Goal: Transaction & Acquisition: Purchase product/service

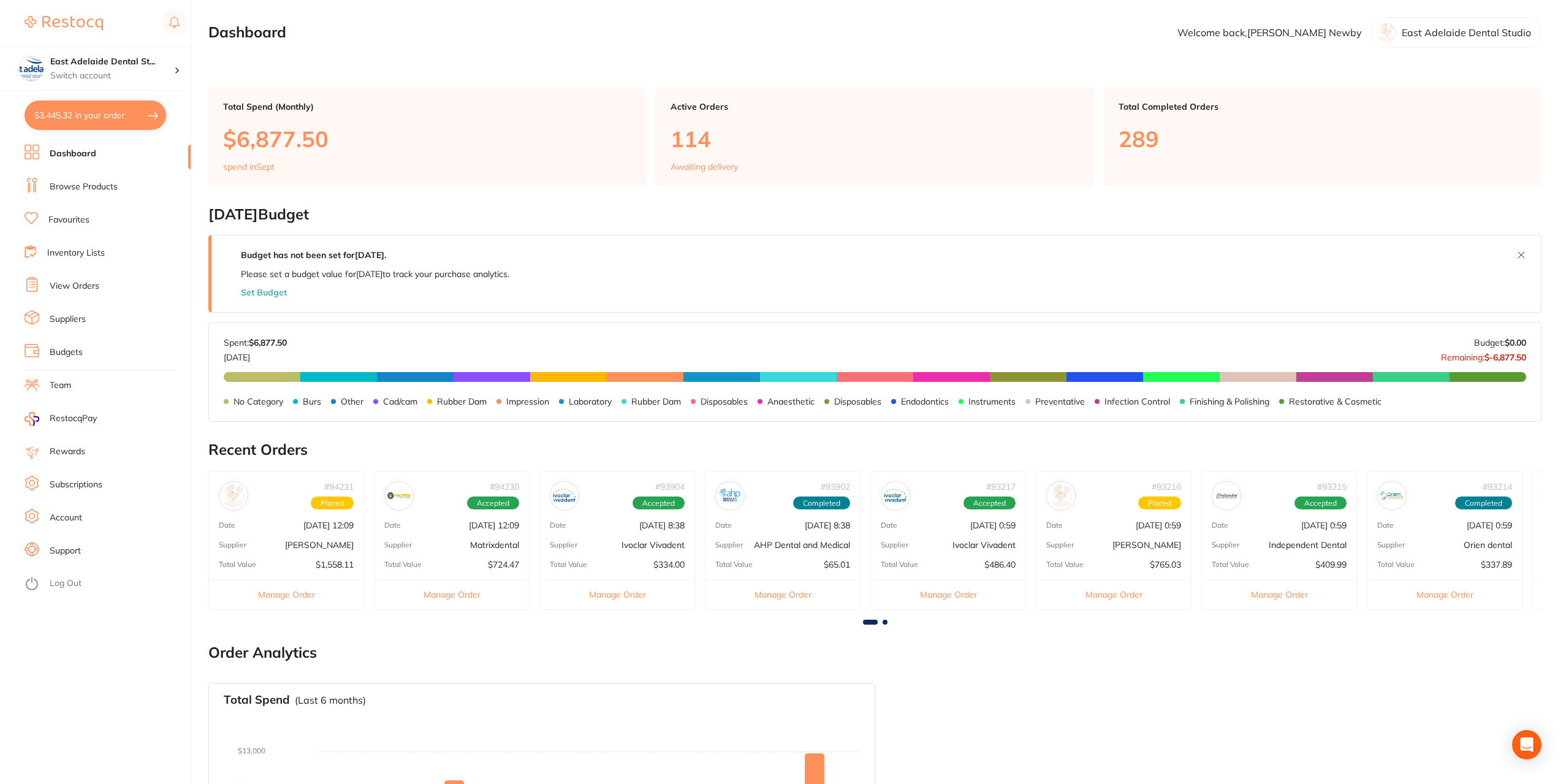
click at [115, 123] on button "$3,445.32 in your order" at bounding box center [95, 115] width 141 height 30
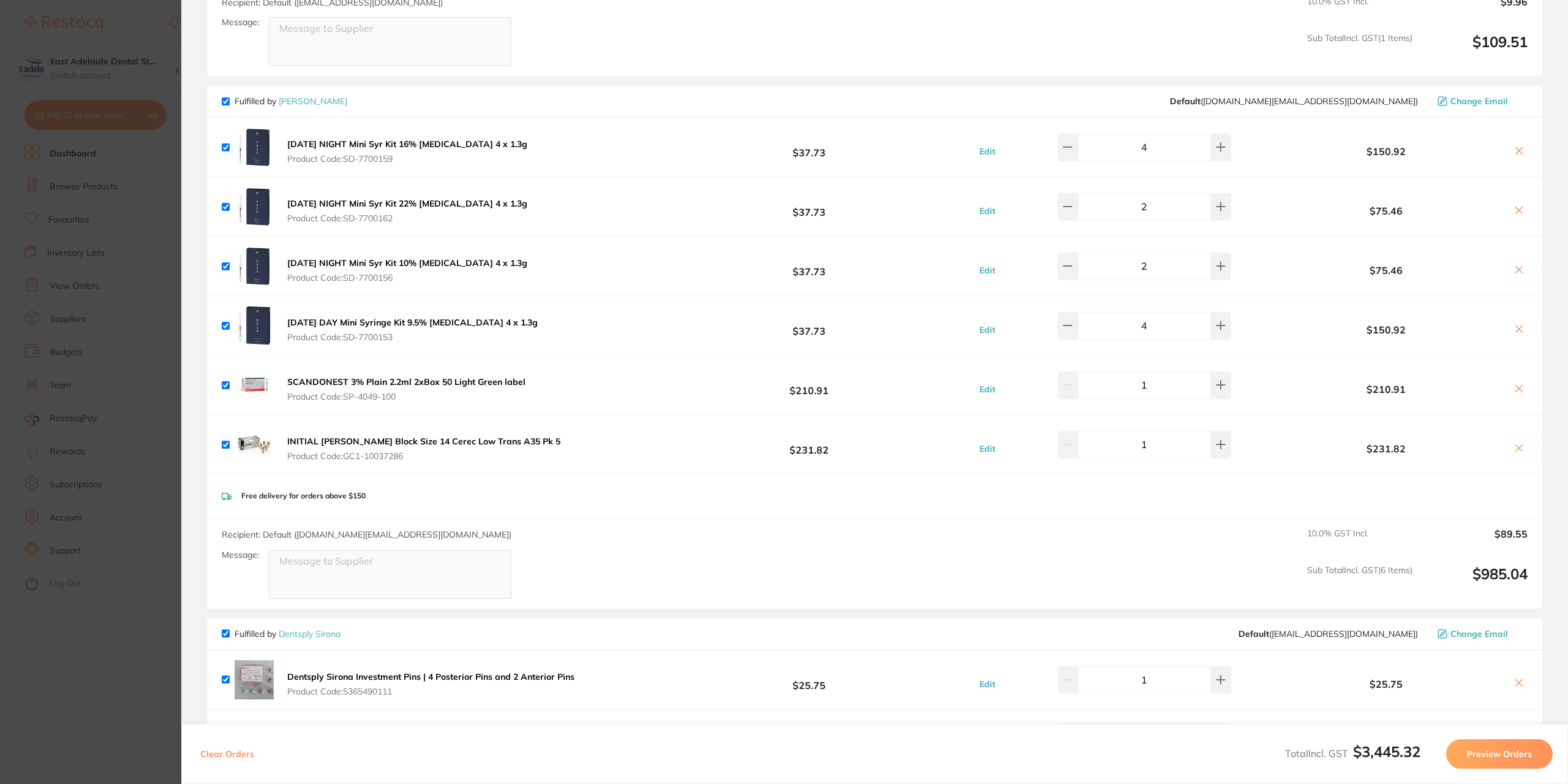
scroll to position [805, 0]
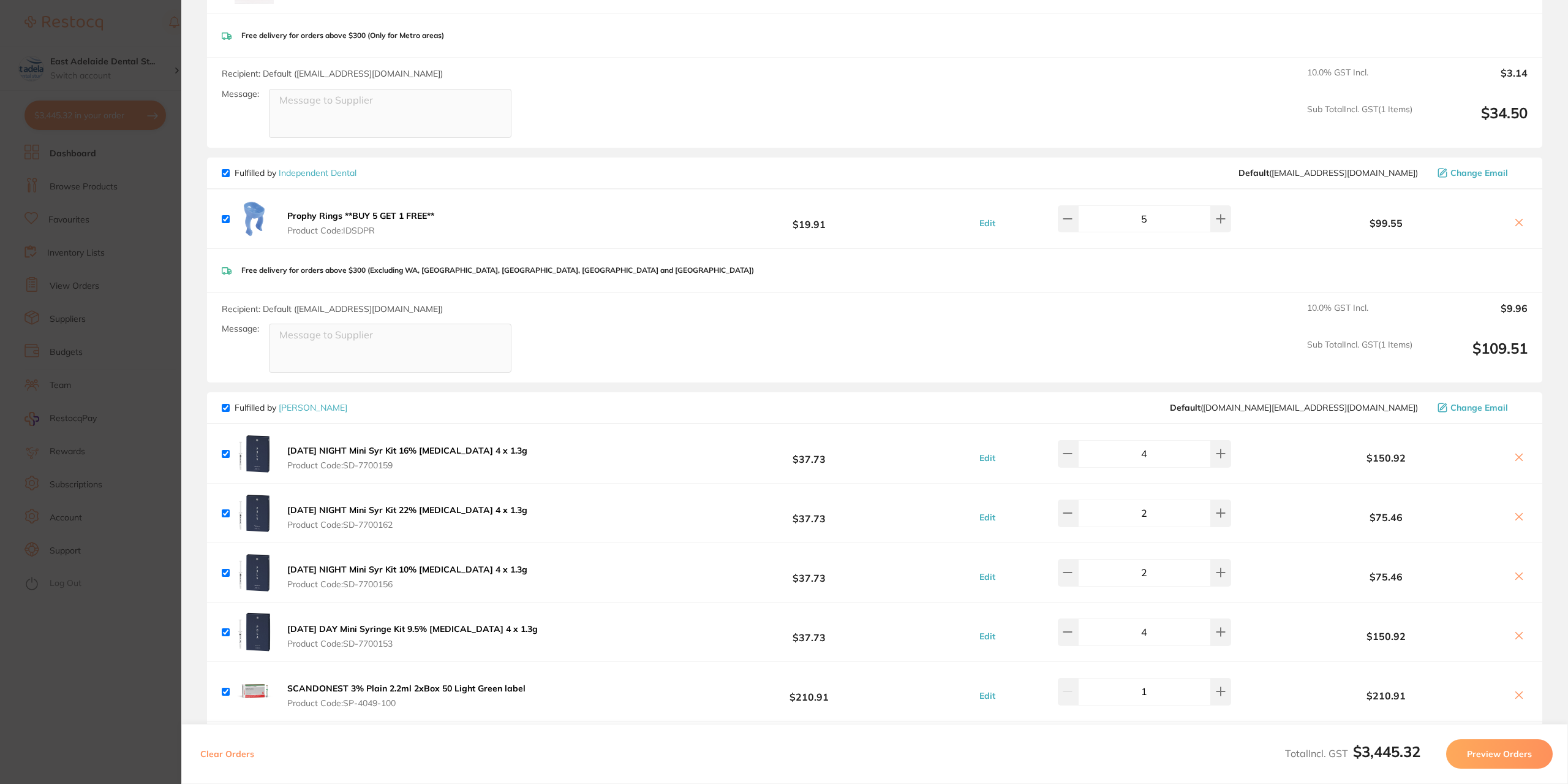
click at [59, 740] on section "Update RRP Set your pre negotiated price for this item. Item Agreed RRP (excl. …" at bounding box center [784, 392] width 1568 height 784
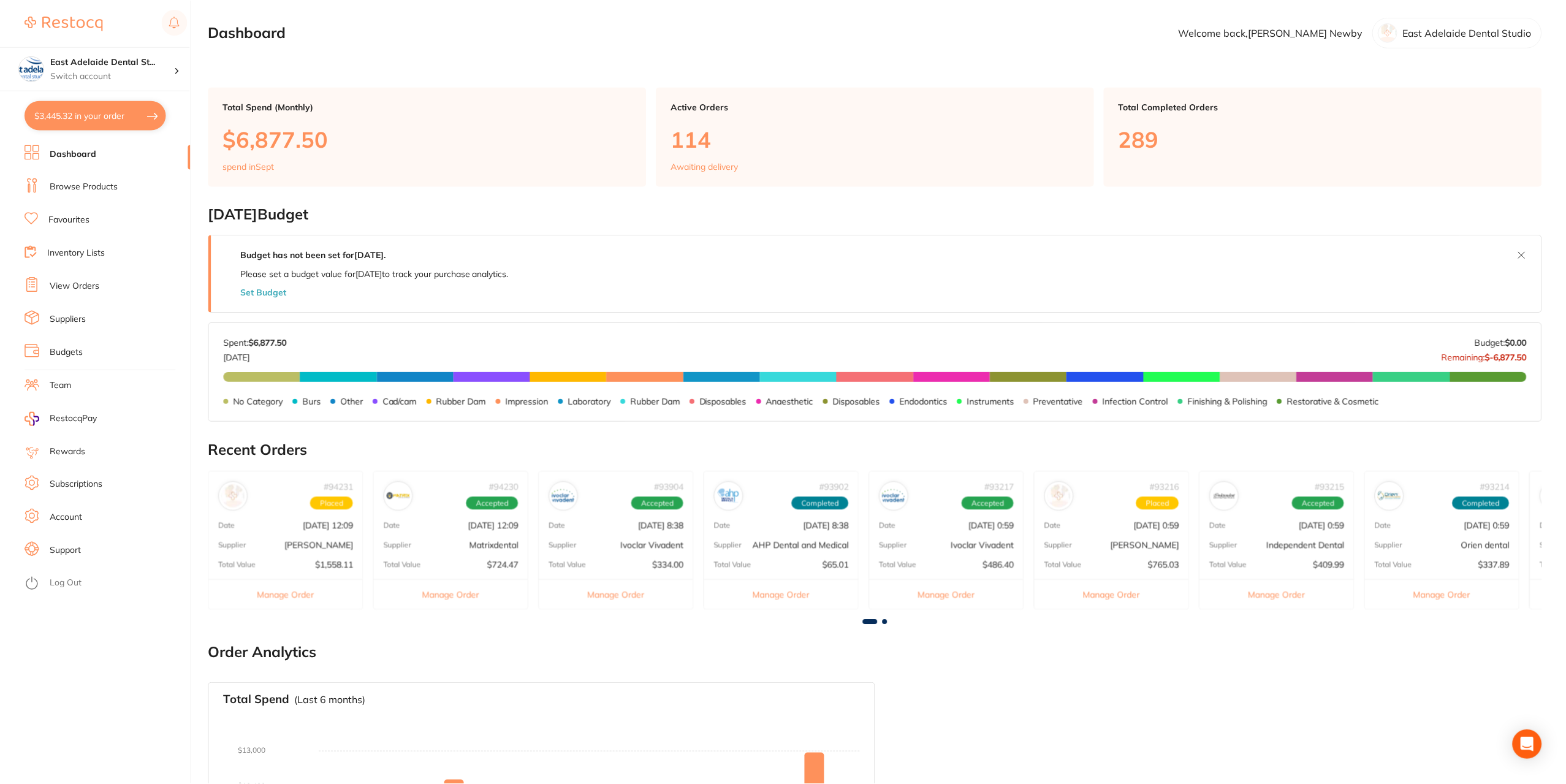
scroll to position [1, 0]
click at [104, 191] on link "Browse Products" at bounding box center [84, 187] width 68 height 12
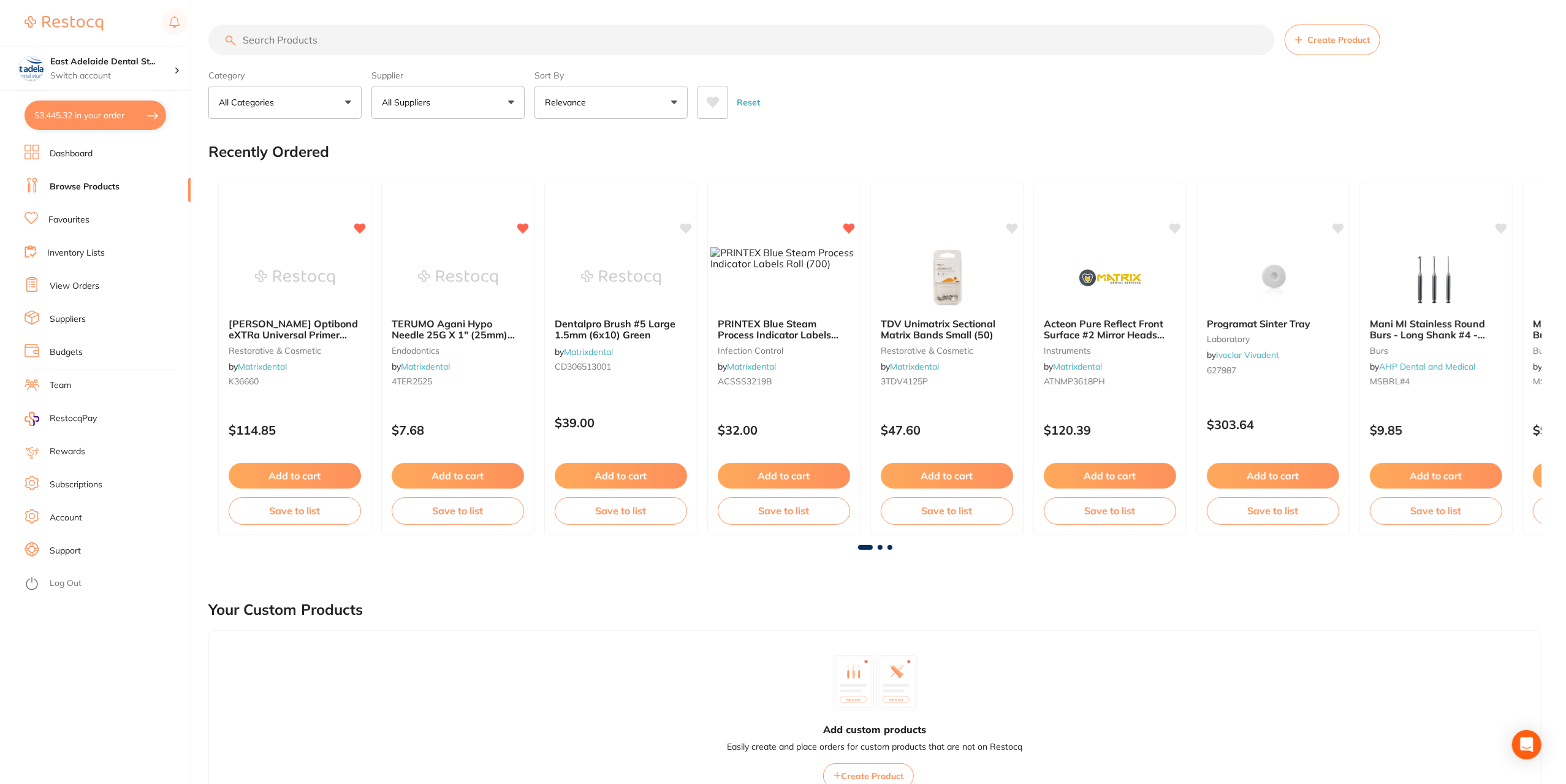
click at [322, 38] on input "search" at bounding box center [742, 40] width 1066 height 30
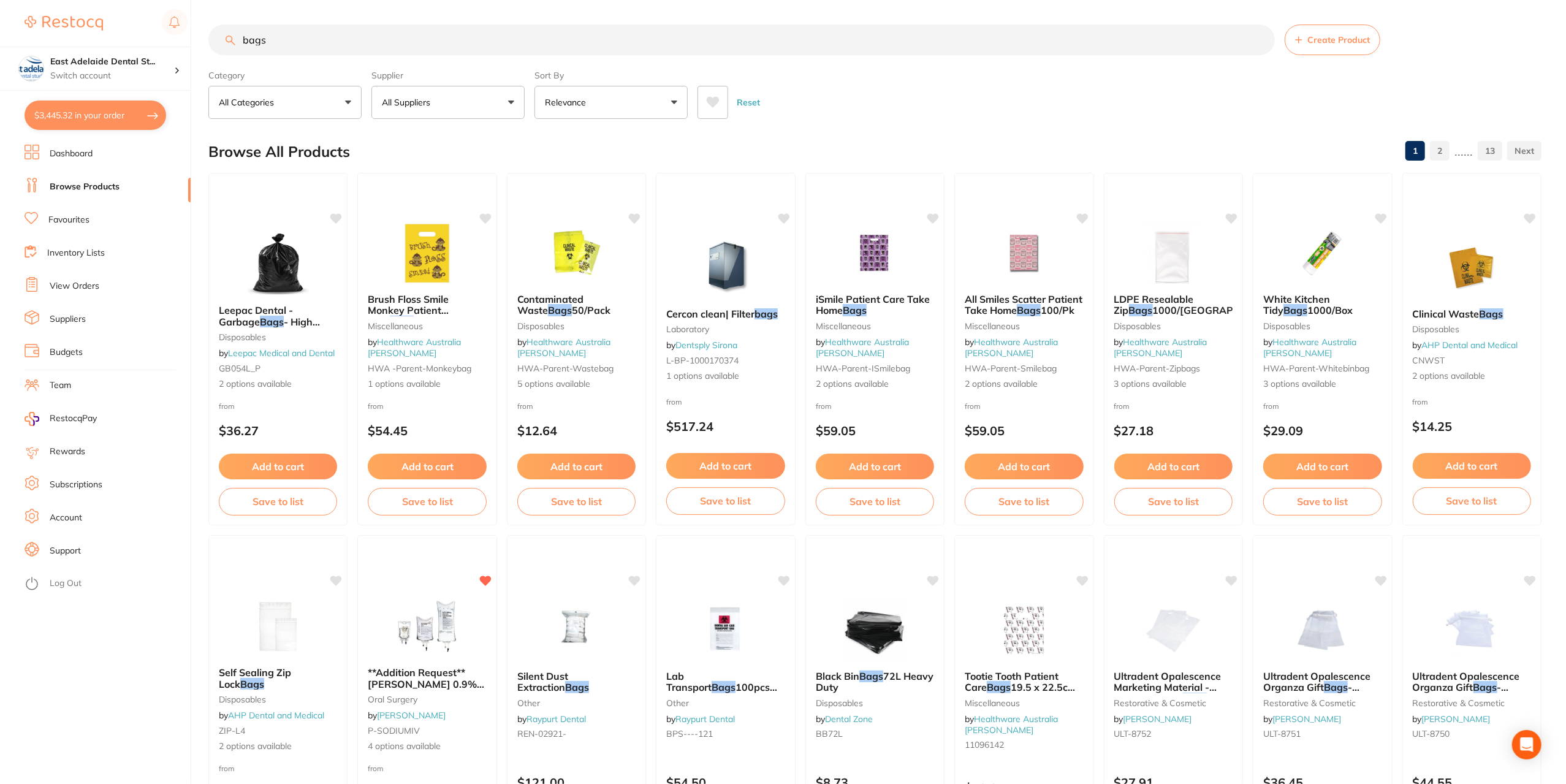
type input "bags"
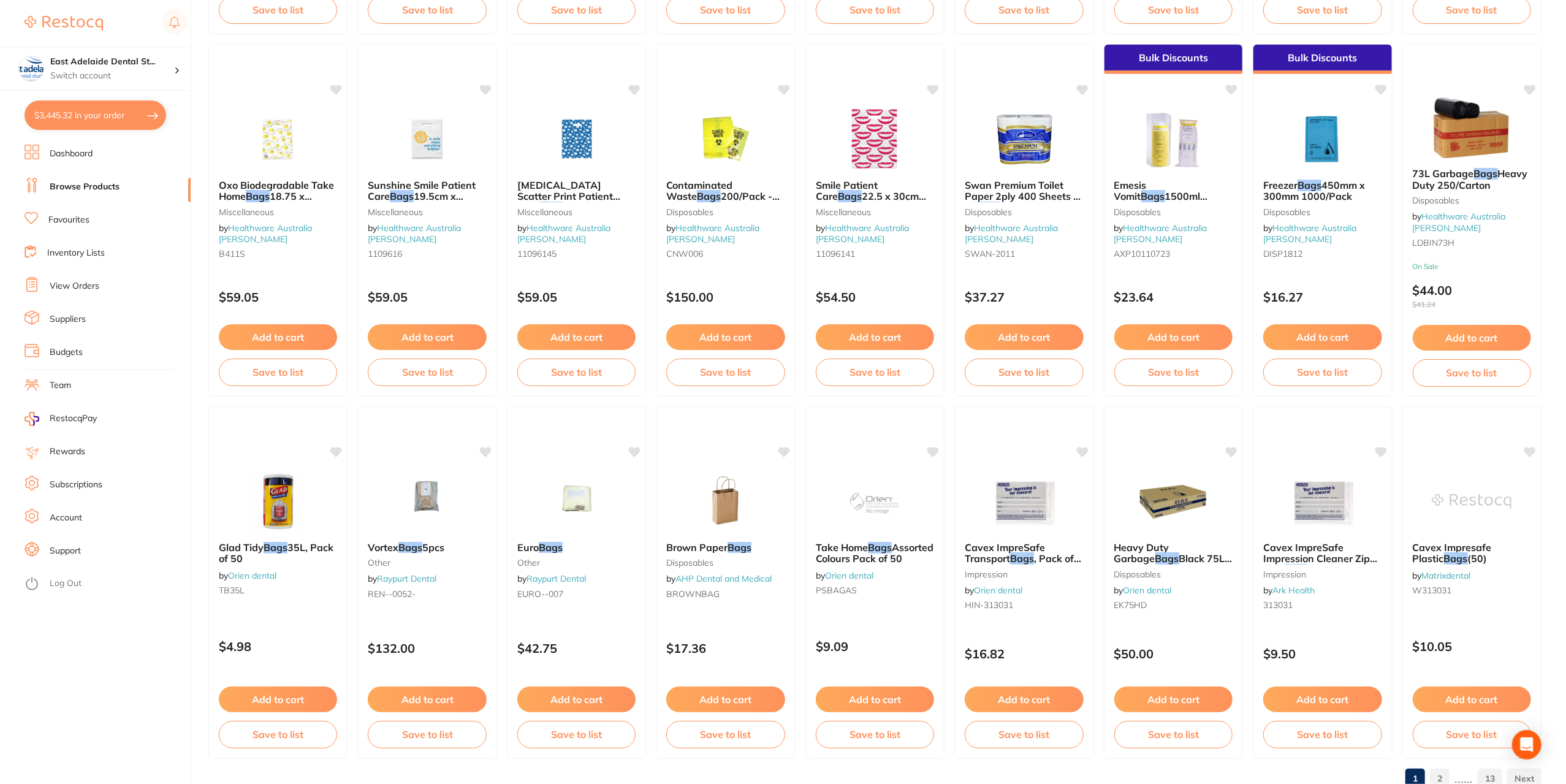
scroll to position [1615, 0]
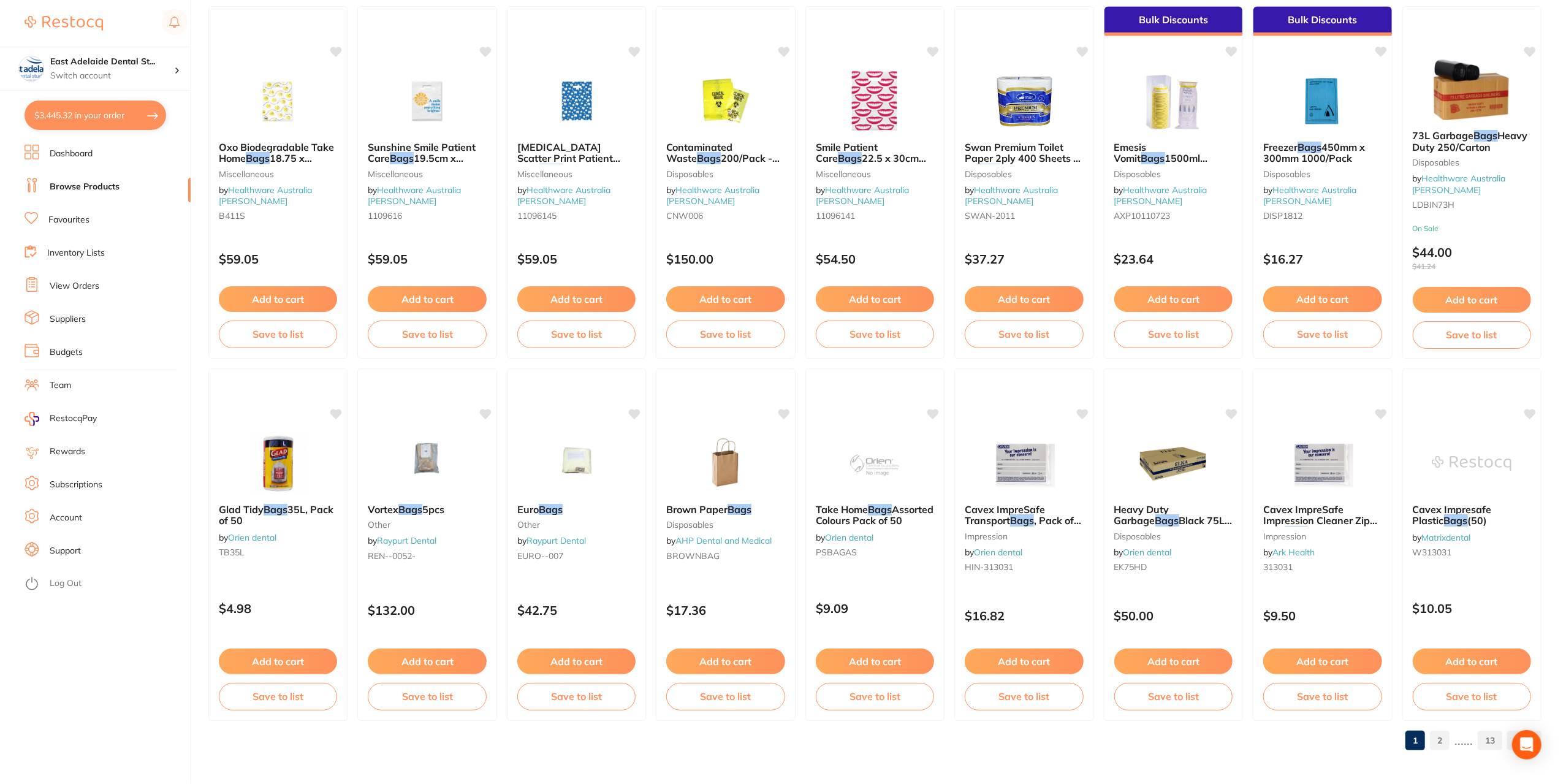
click at [1441, 742] on link "2" at bounding box center [1439, 740] width 19 height 25
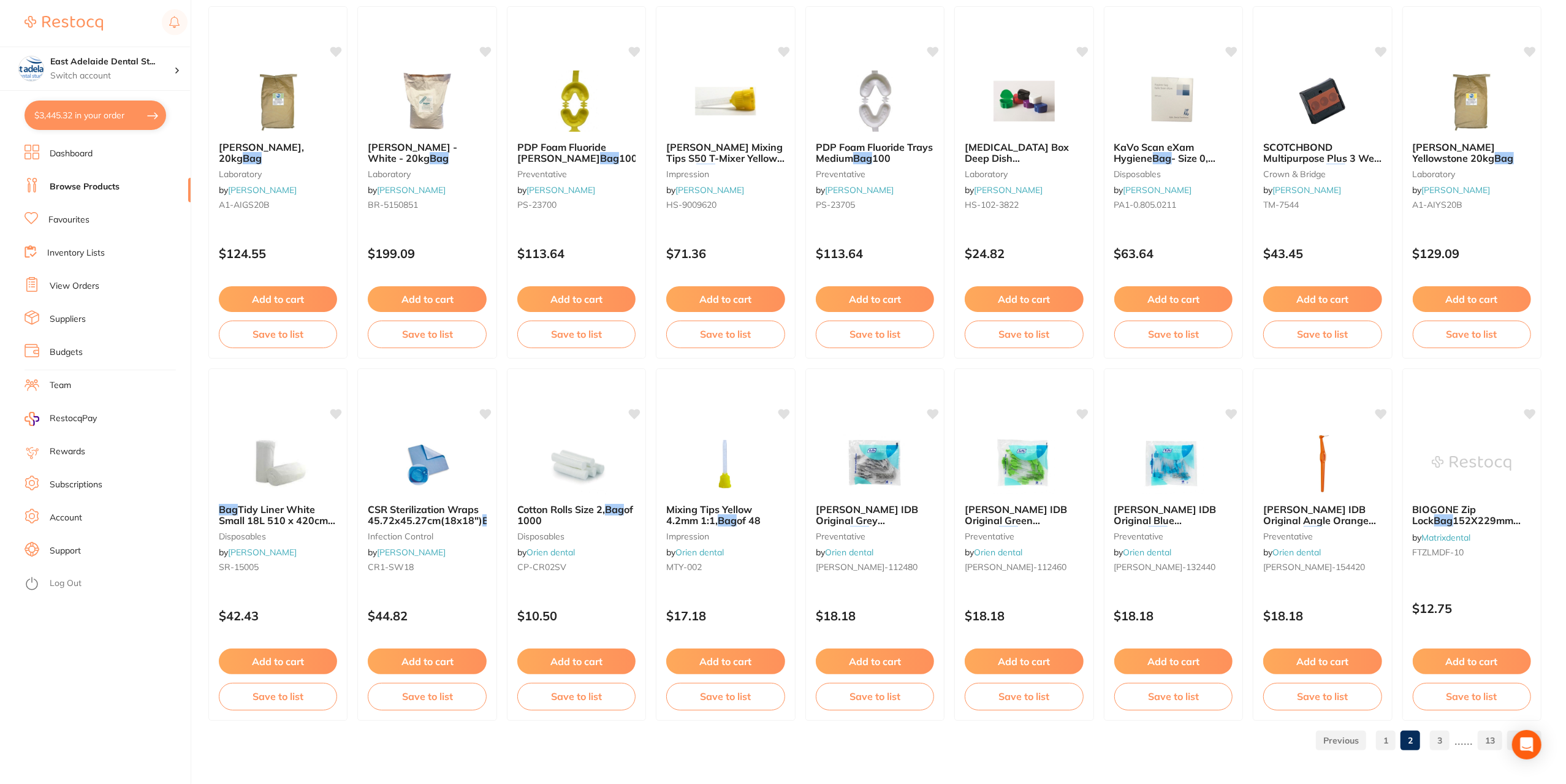
click at [1439, 737] on link "3" at bounding box center [1439, 740] width 19 height 25
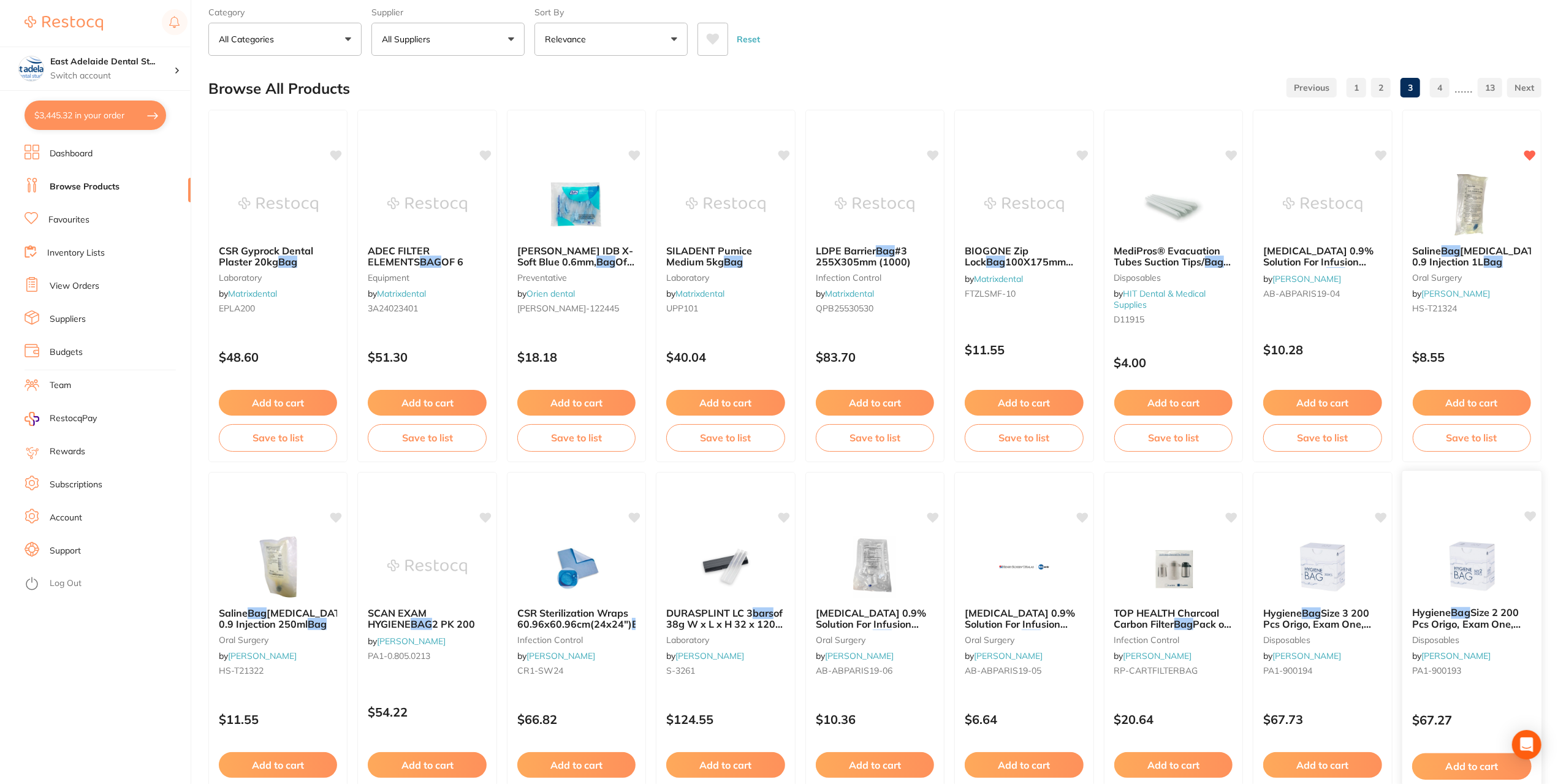
scroll to position [428, 0]
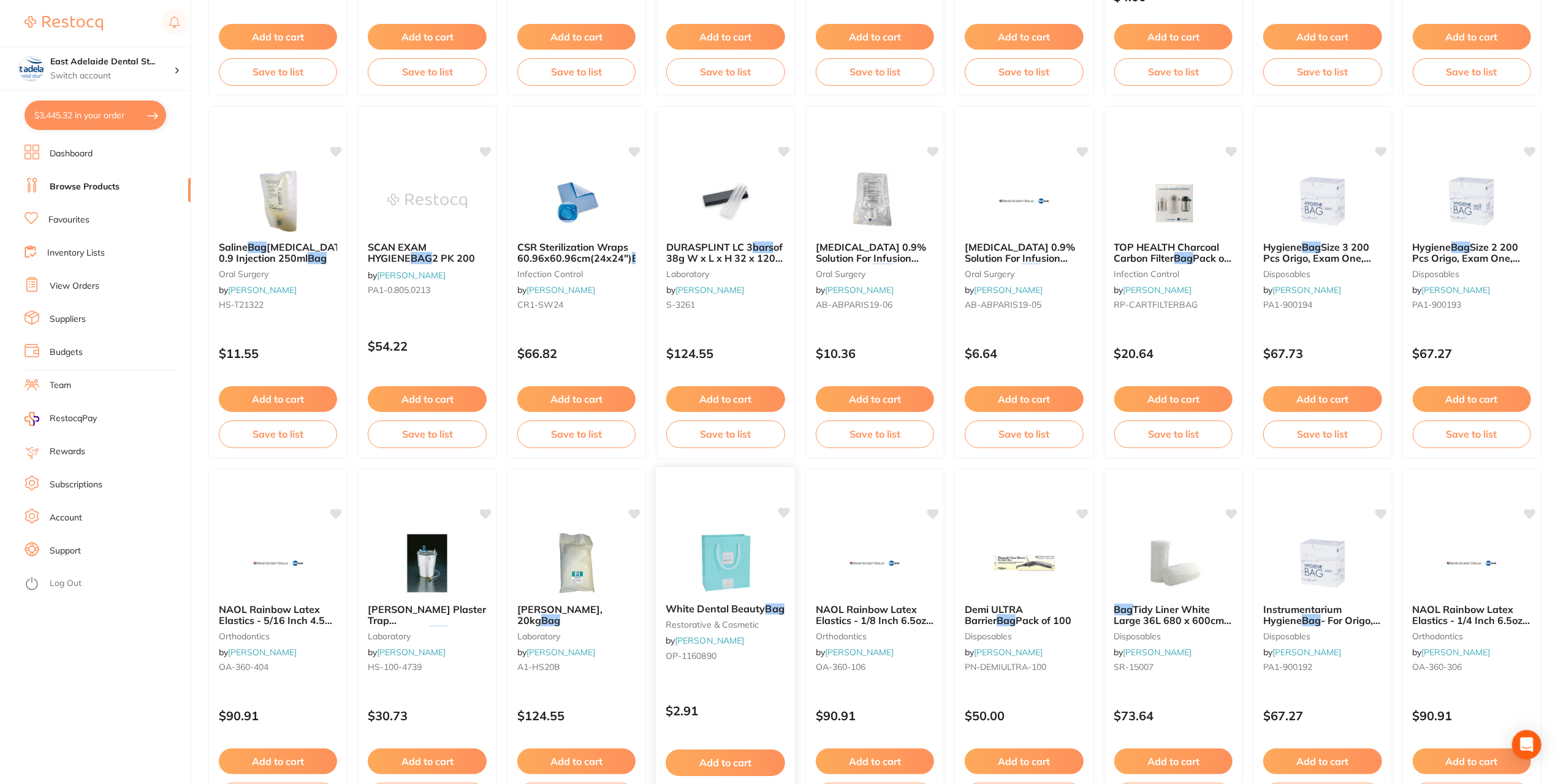
click at [763, 614] on b "White Dental Beauty Bag" at bounding box center [725, 609] width 119 height 12
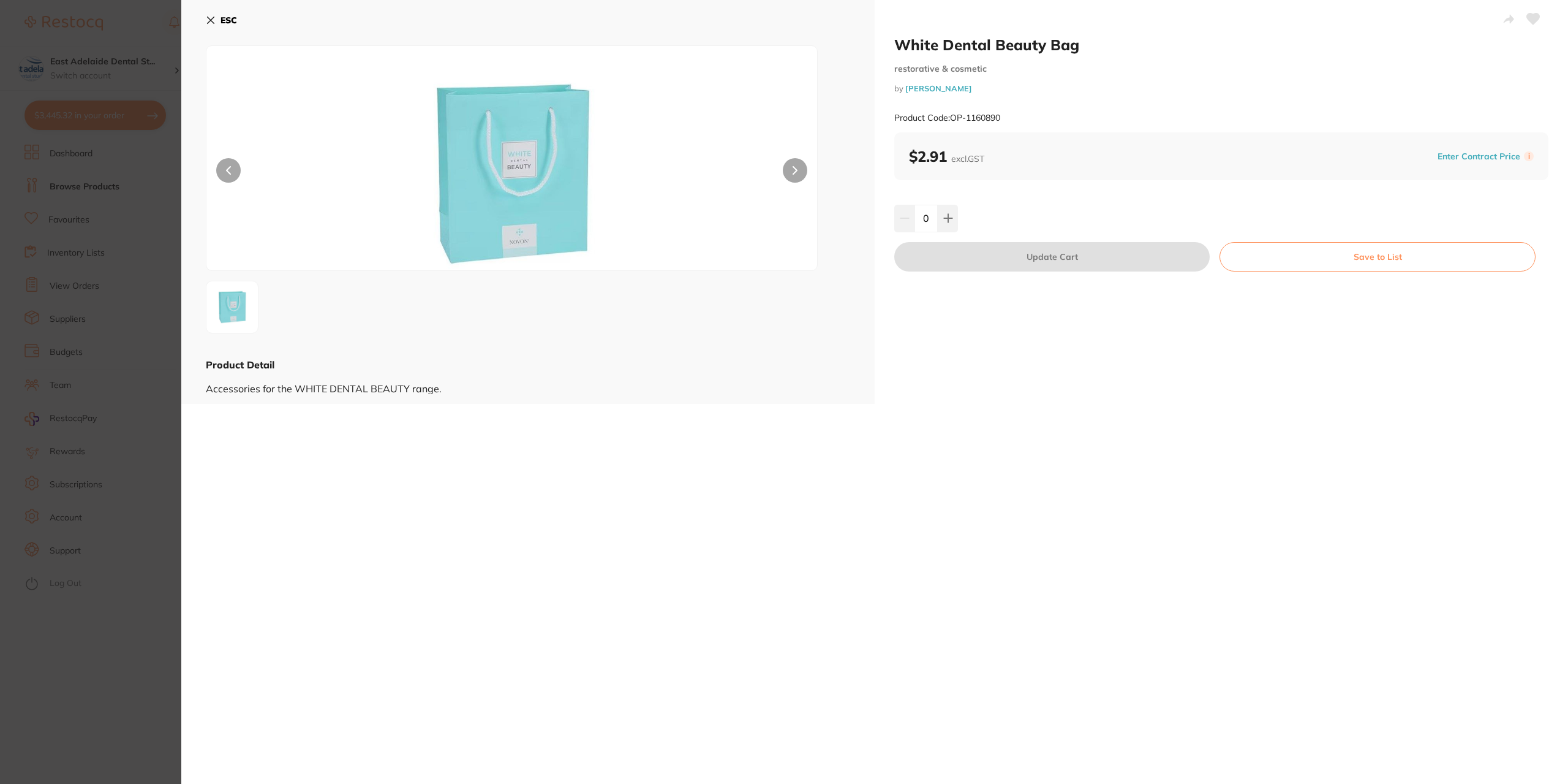
click at [125, 707] on section "White Dental Beauty Bag restorative & cosmetic by [PERSON_NAME] Product Code: O…" at bounding box center [784, 392] width 1568 height 784
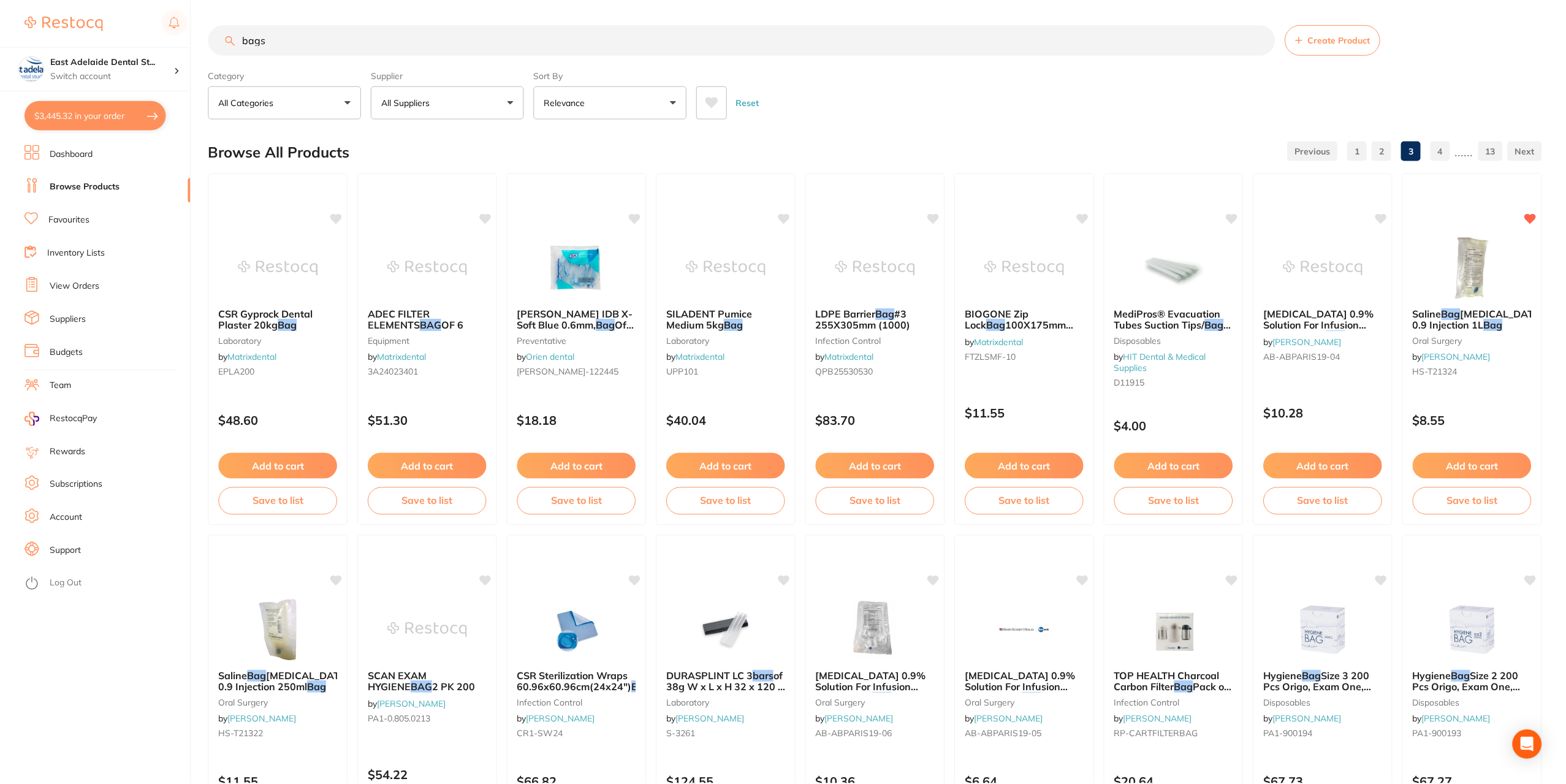
scroll to position [428, 0]
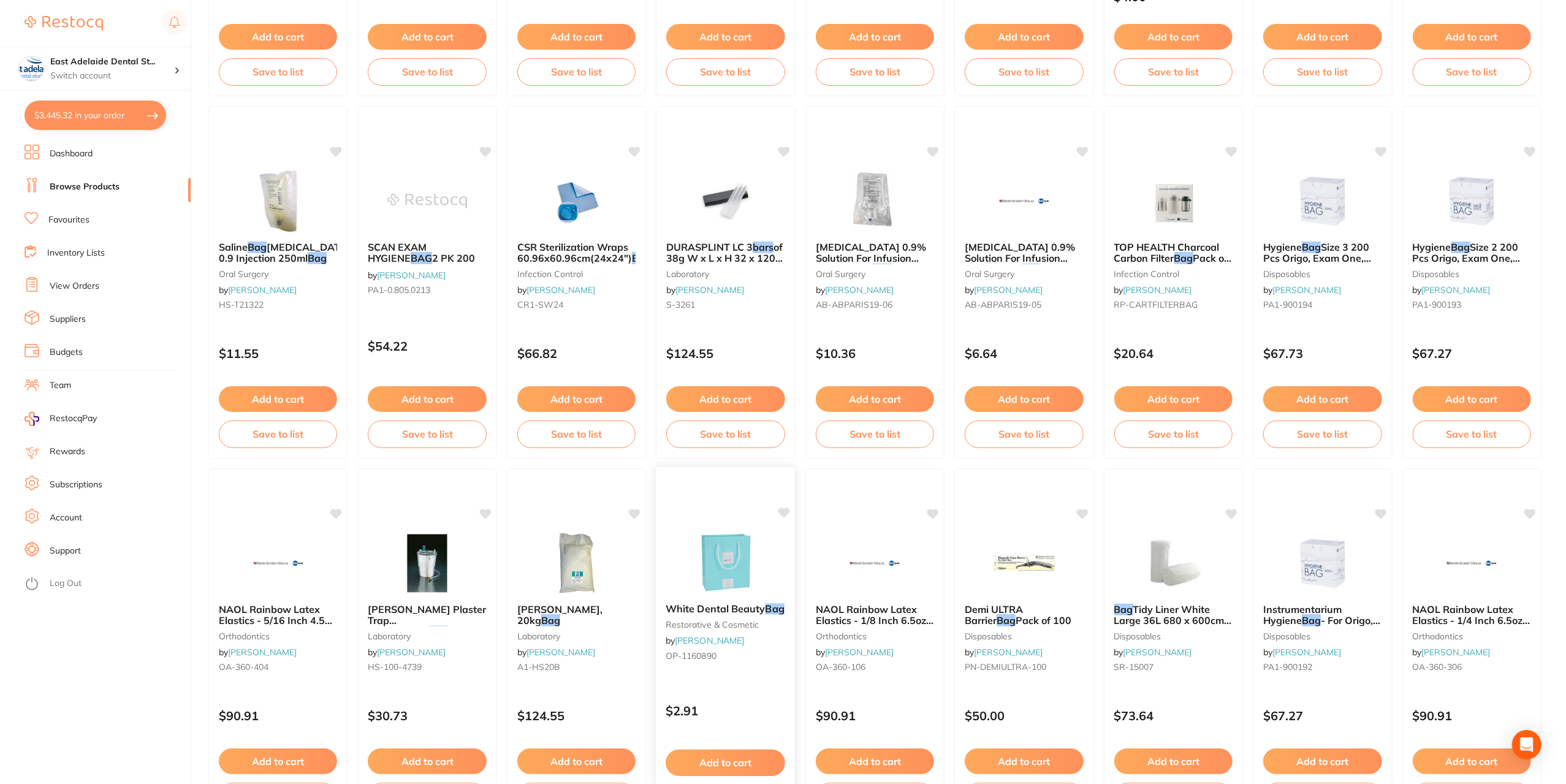
click at [747, 604] on span "White Dental Beauty" at bounding box center [716, 608] width 100 height 12
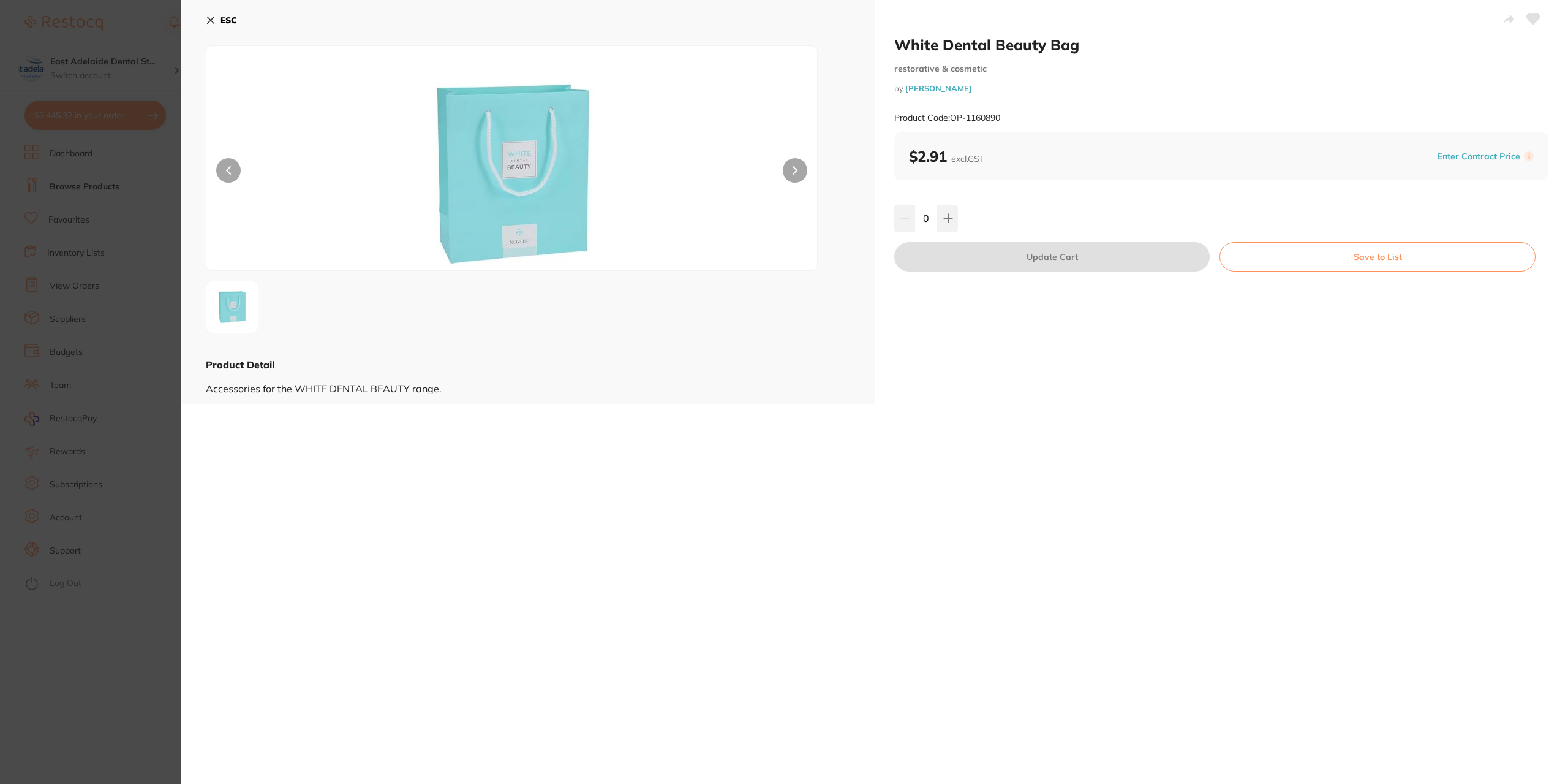
click at [97, 655] on section "White Dental Beauty Bag restorative & cosmetic by [PERSON_NAME] Product Code: O…" at bounding box center [784, 392] width 1568 height 784
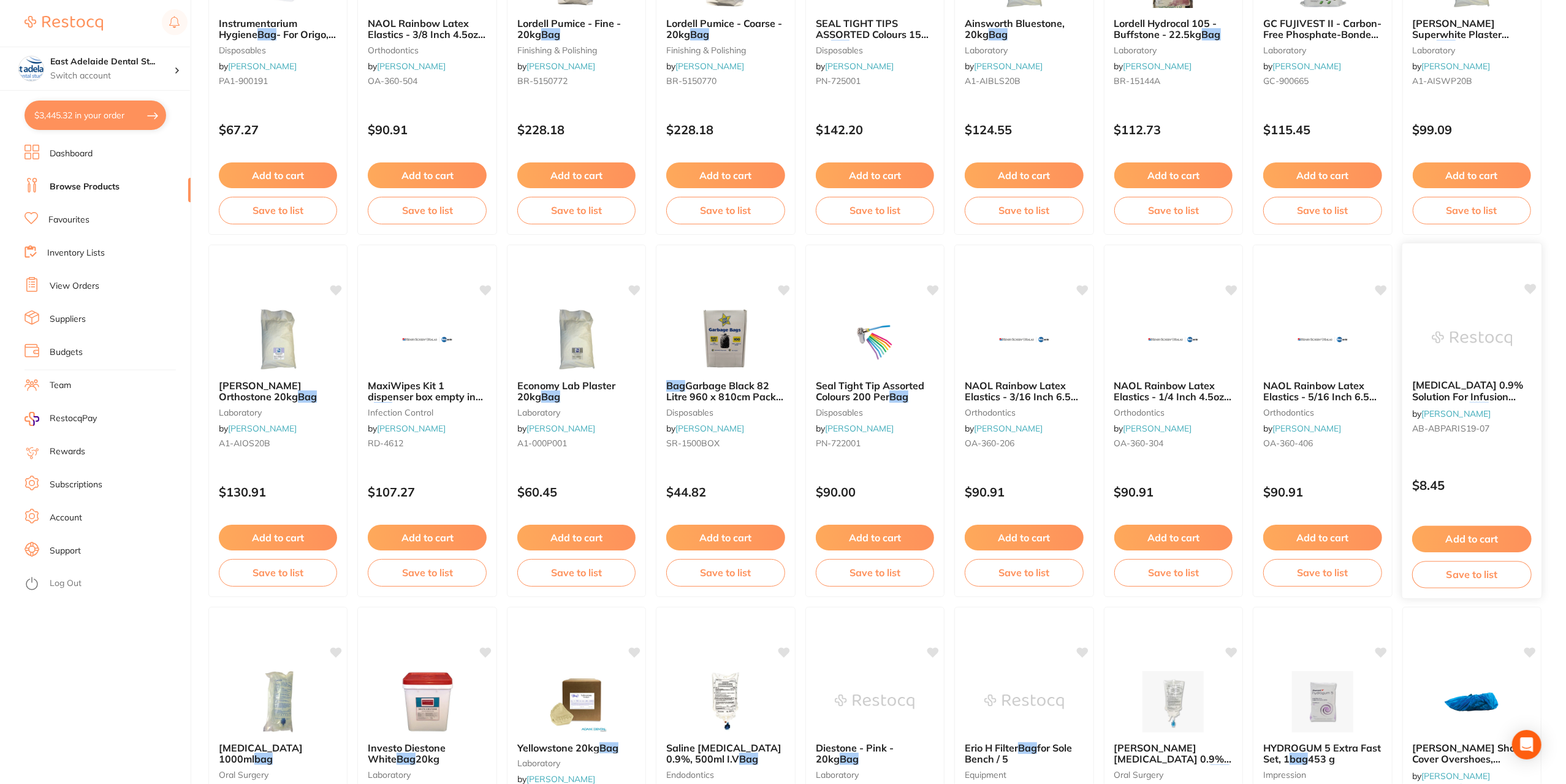
scroll to position [1409, 0]
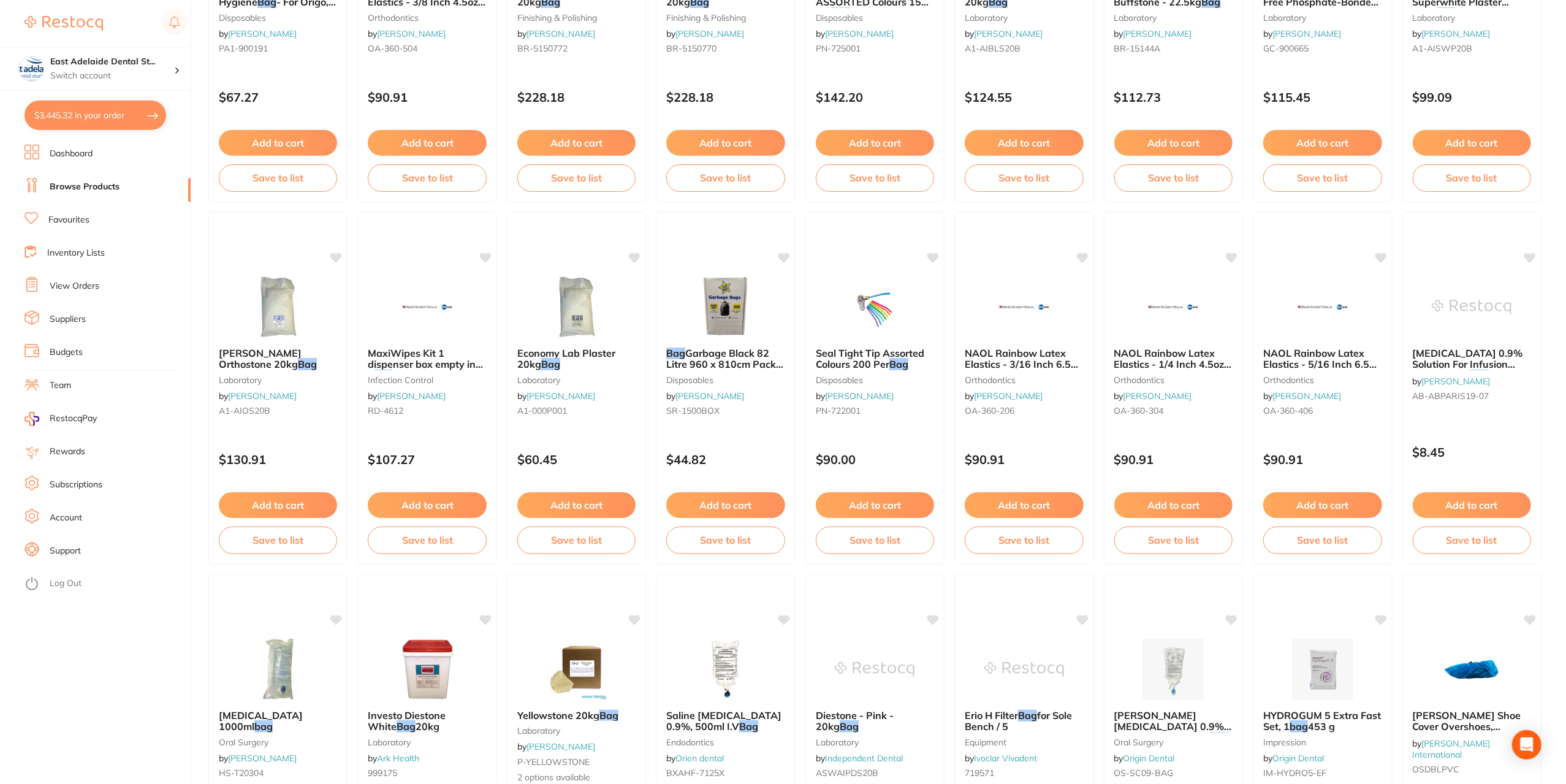
drag, startPoint x: 63, startPoint y: 215, endPoint x: 161, endPoint y: 199, distance: 99.3
click at [63, 216] on link "Favourites" at bounding box center [68, 220] width 41 height 12
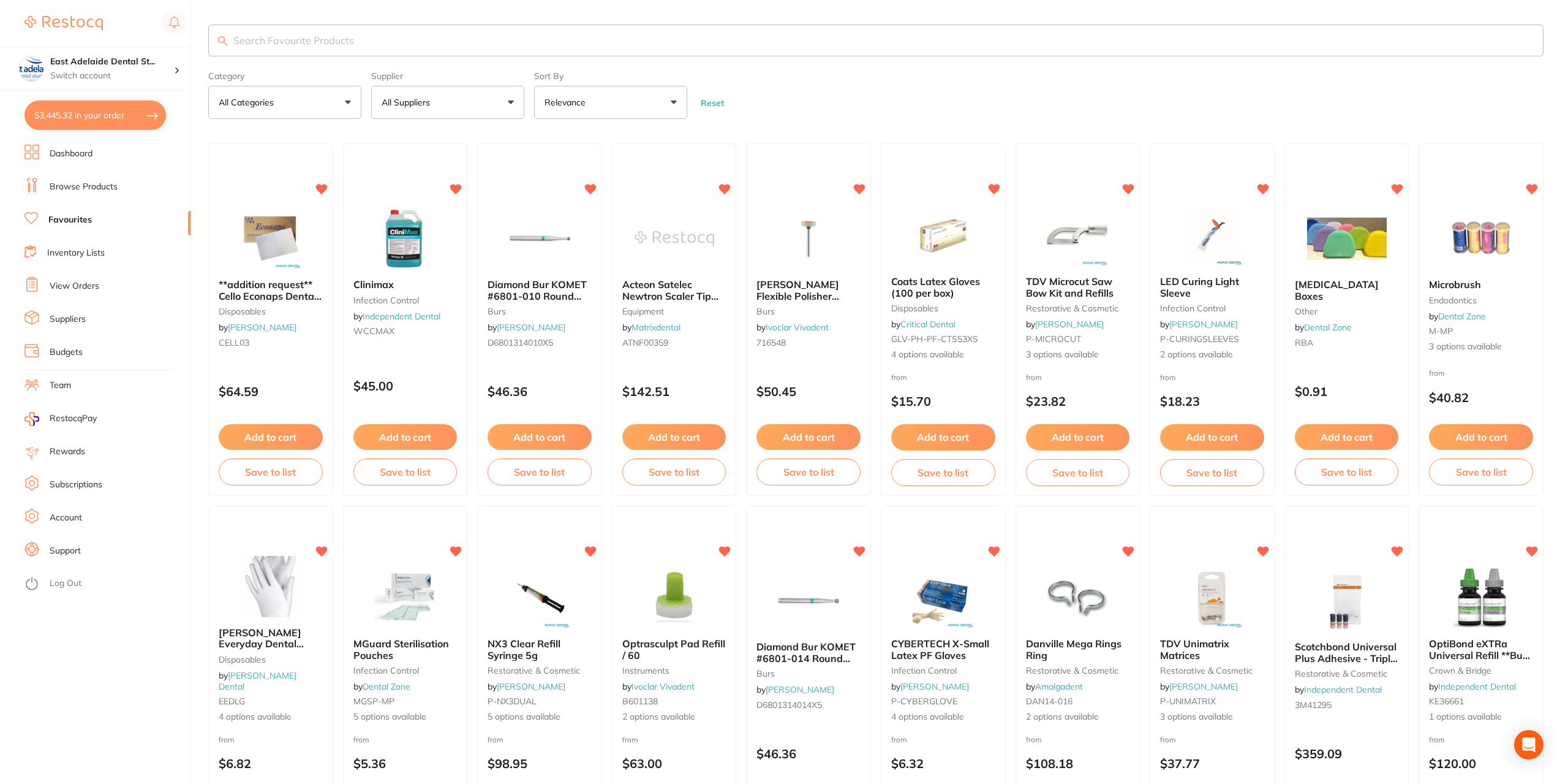
click at [392, 42] on input "search" at bounding box center [876, 41] width 1335 height 32
click at [392, 42] on input "search" at bounding box center [874, 41] width 1332 height 32
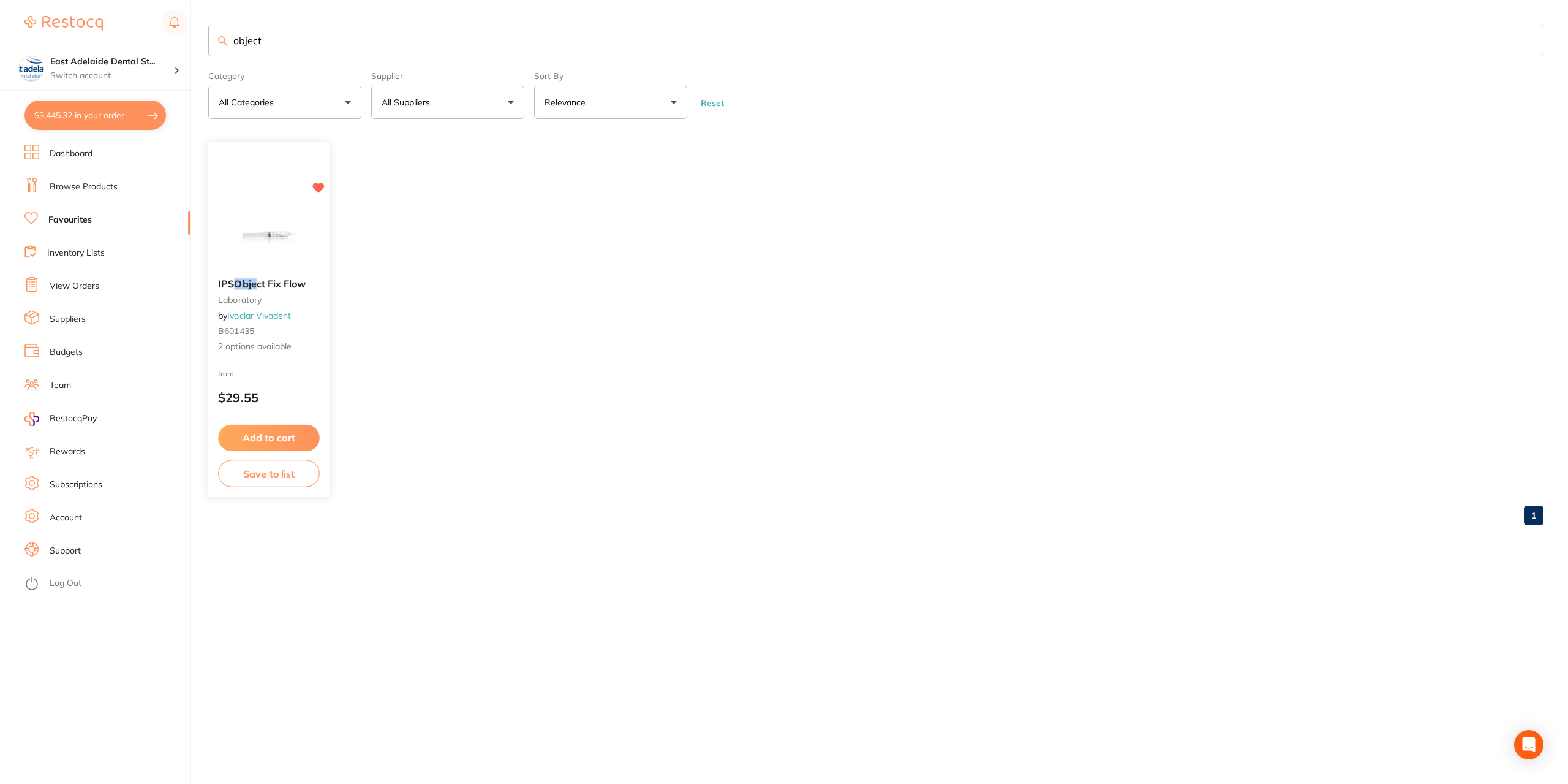
type input "object"
click at [292, 435] on button "Add to cart" at bounding box center [269, 438] width 102 height 27
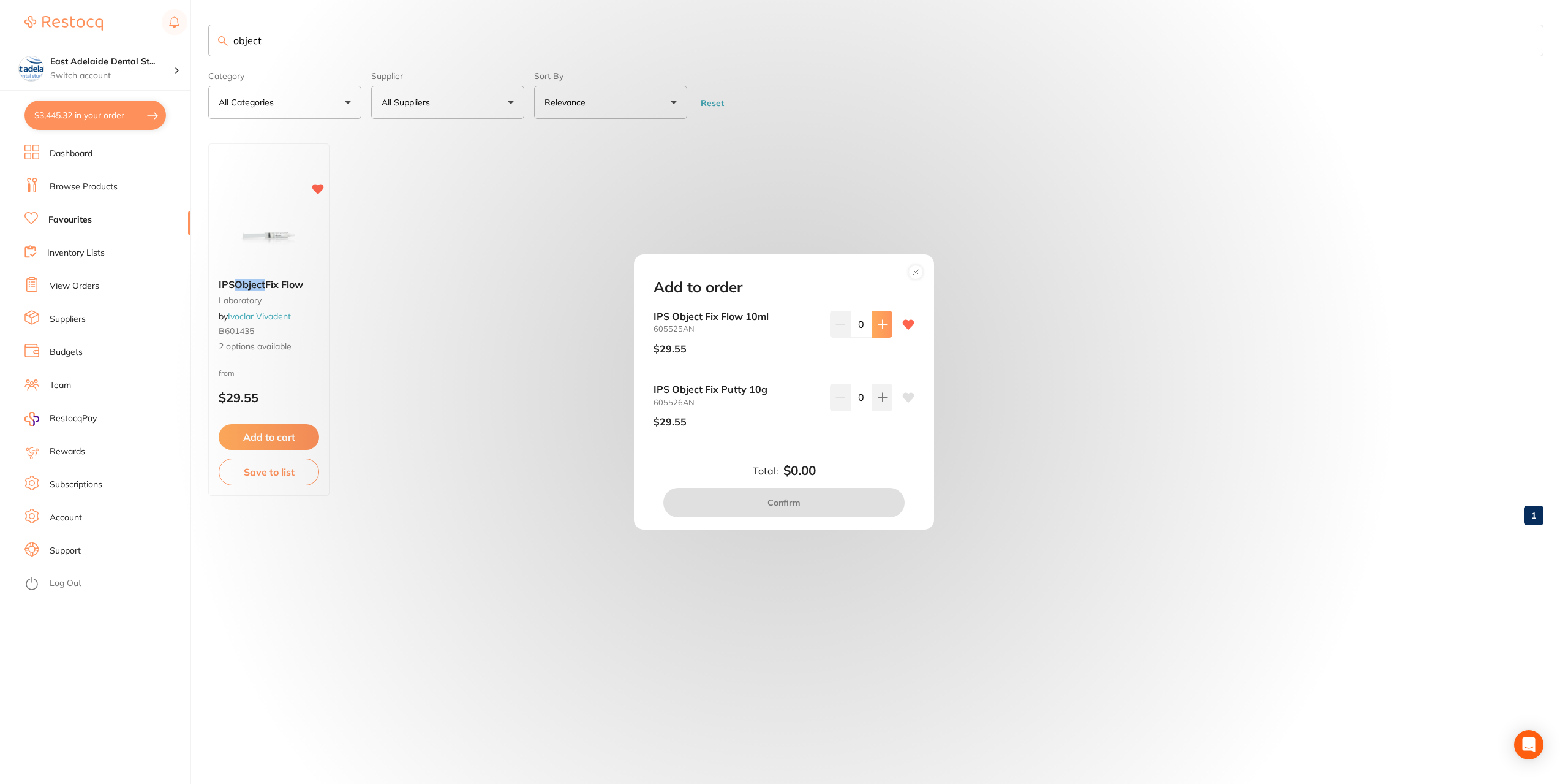
click at [880, 323] on icon at bounding box center [881, 323] width 8 height 8
type input "2"
click at [789, 504] on button "Confirm" at bounding box center [784, 502] width 241 height 30
checkbox input "false"
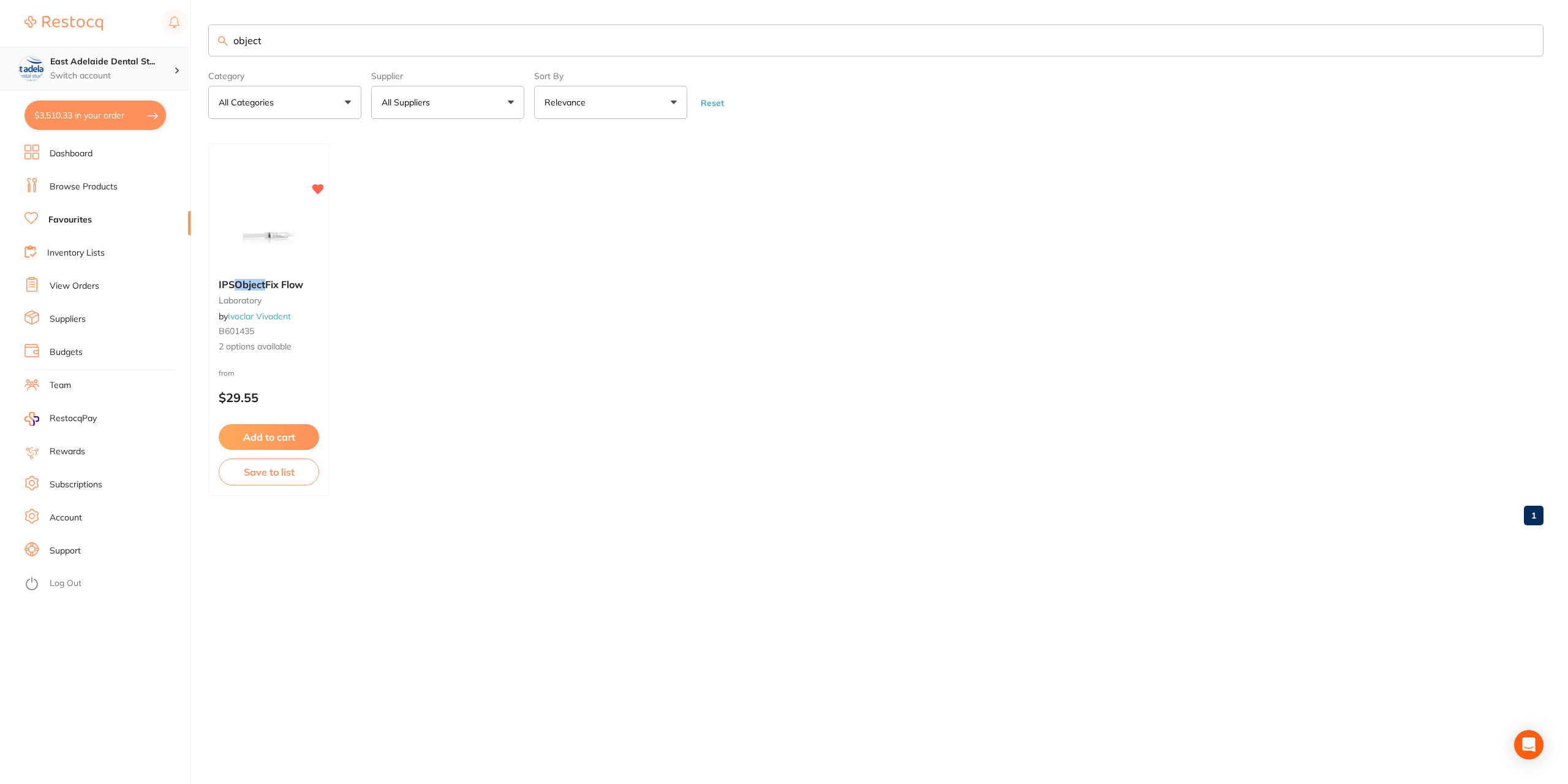
drag, startPoint x: 121, startPoint y: 56, endPoint x: 84, endPoint y: 47, distance: 38.1
click at [84, 47] on div "$3,510.33 [STREET_ADDRESS] Switch account East Adelaide Dental Studio $3,510.33…" at bounding box center [784, 392] width 1568 height 784
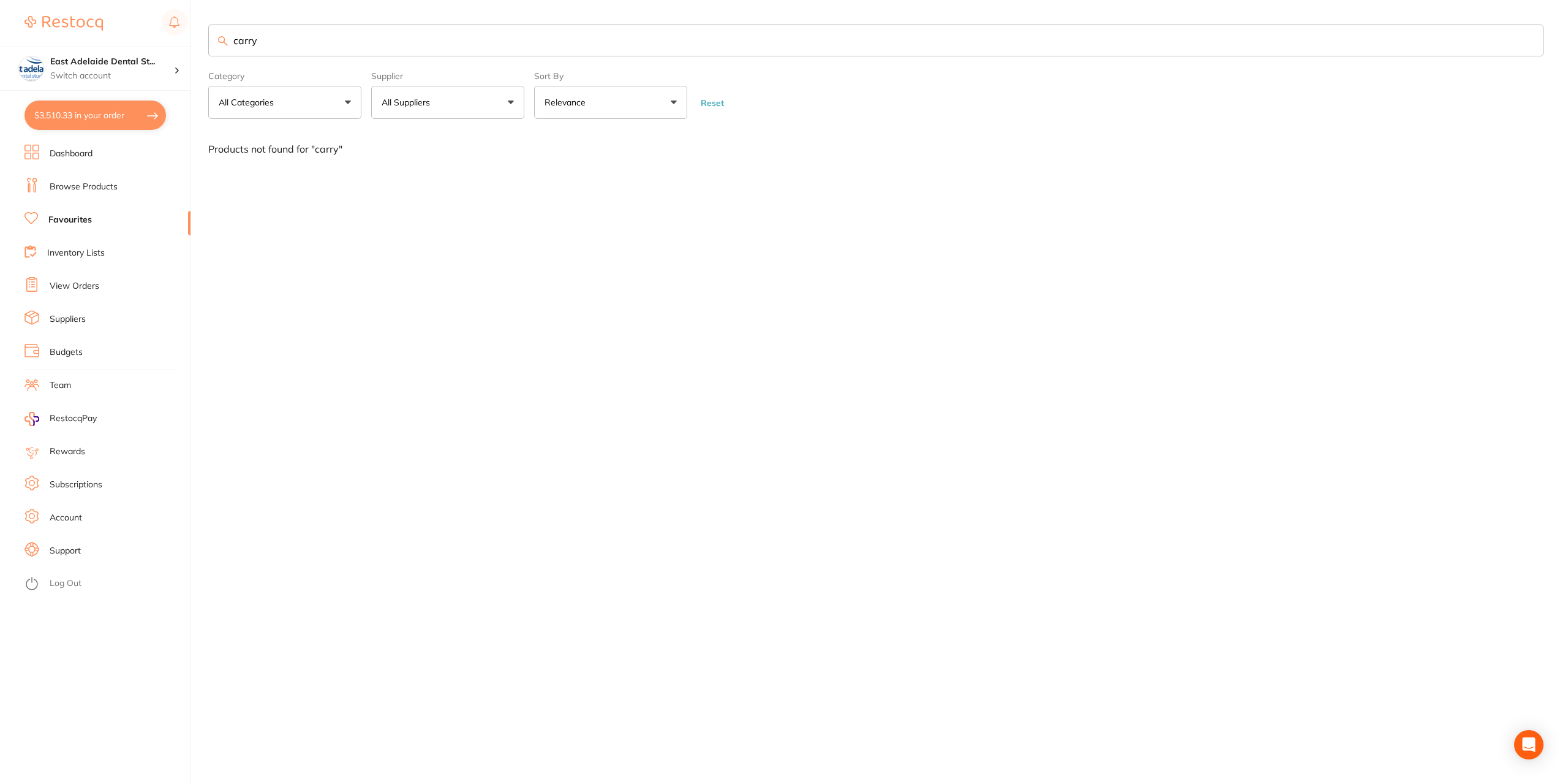
type input "carry"
click at [101, 187] on link "Browse Products" at bounding box center [84, 187] width 68 height 12
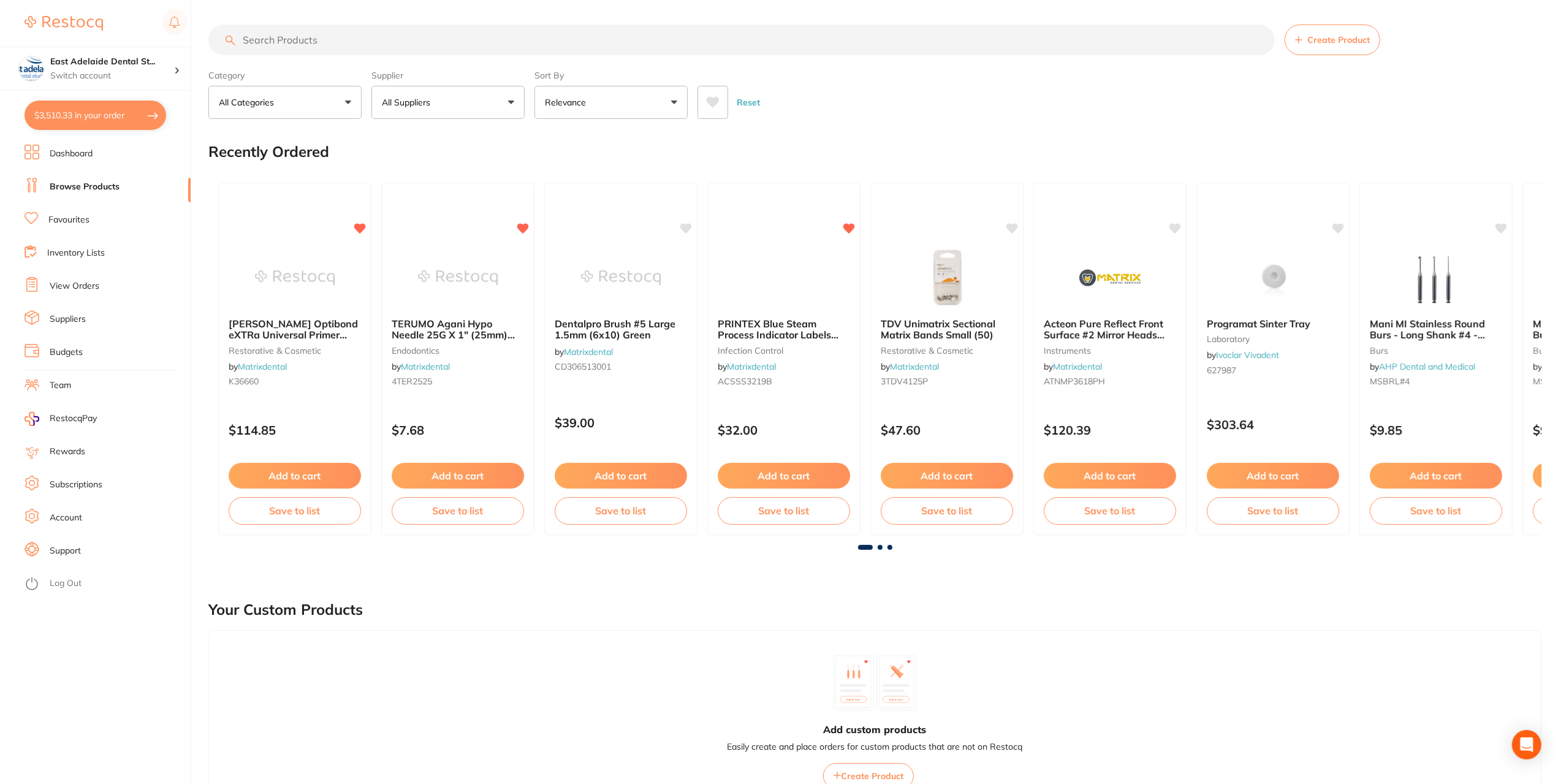
click at [331, 41] on input "search" at bounding box center [742, 40] width 1066 height 30
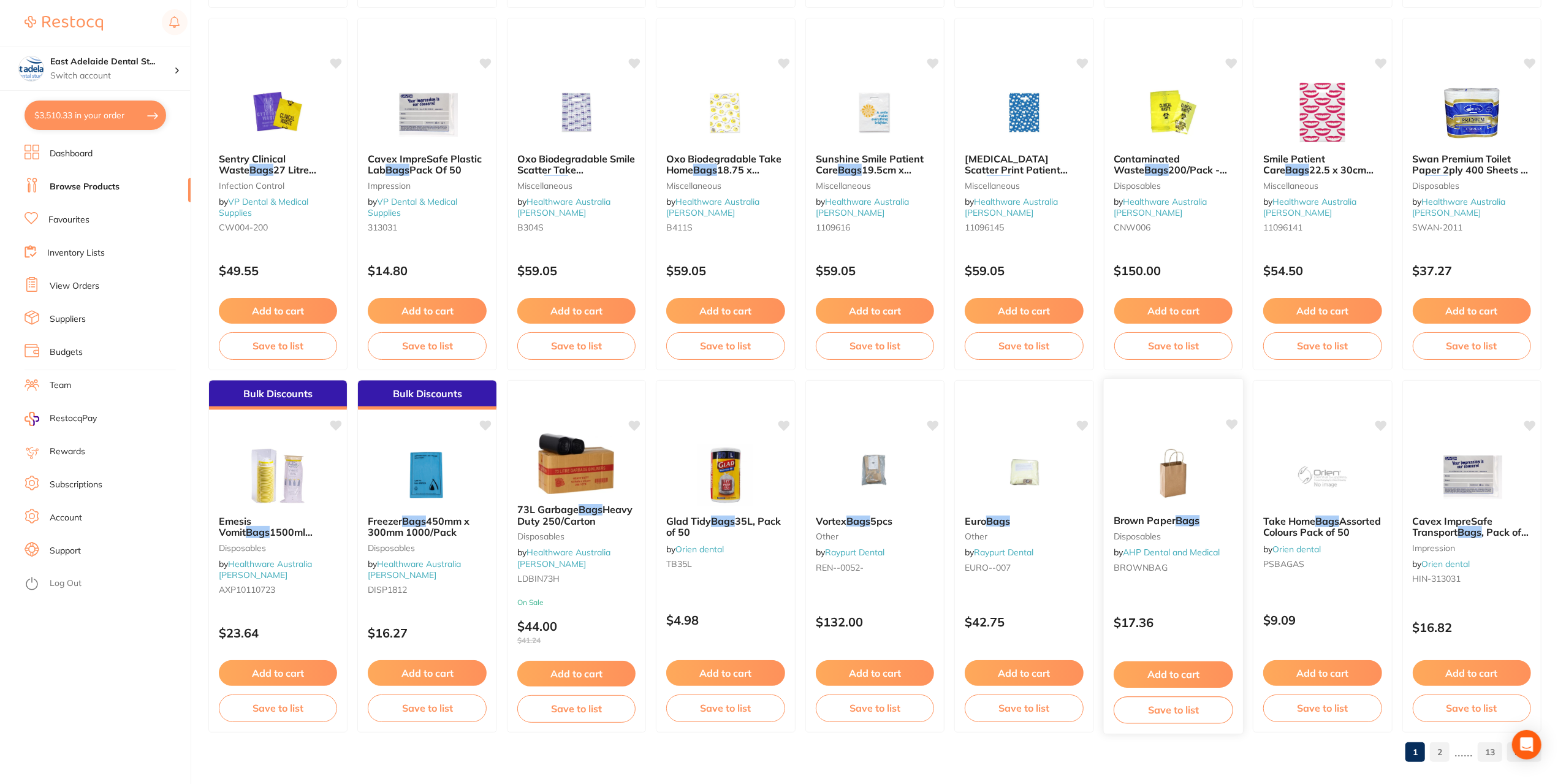
scroll to position [1615, 0]
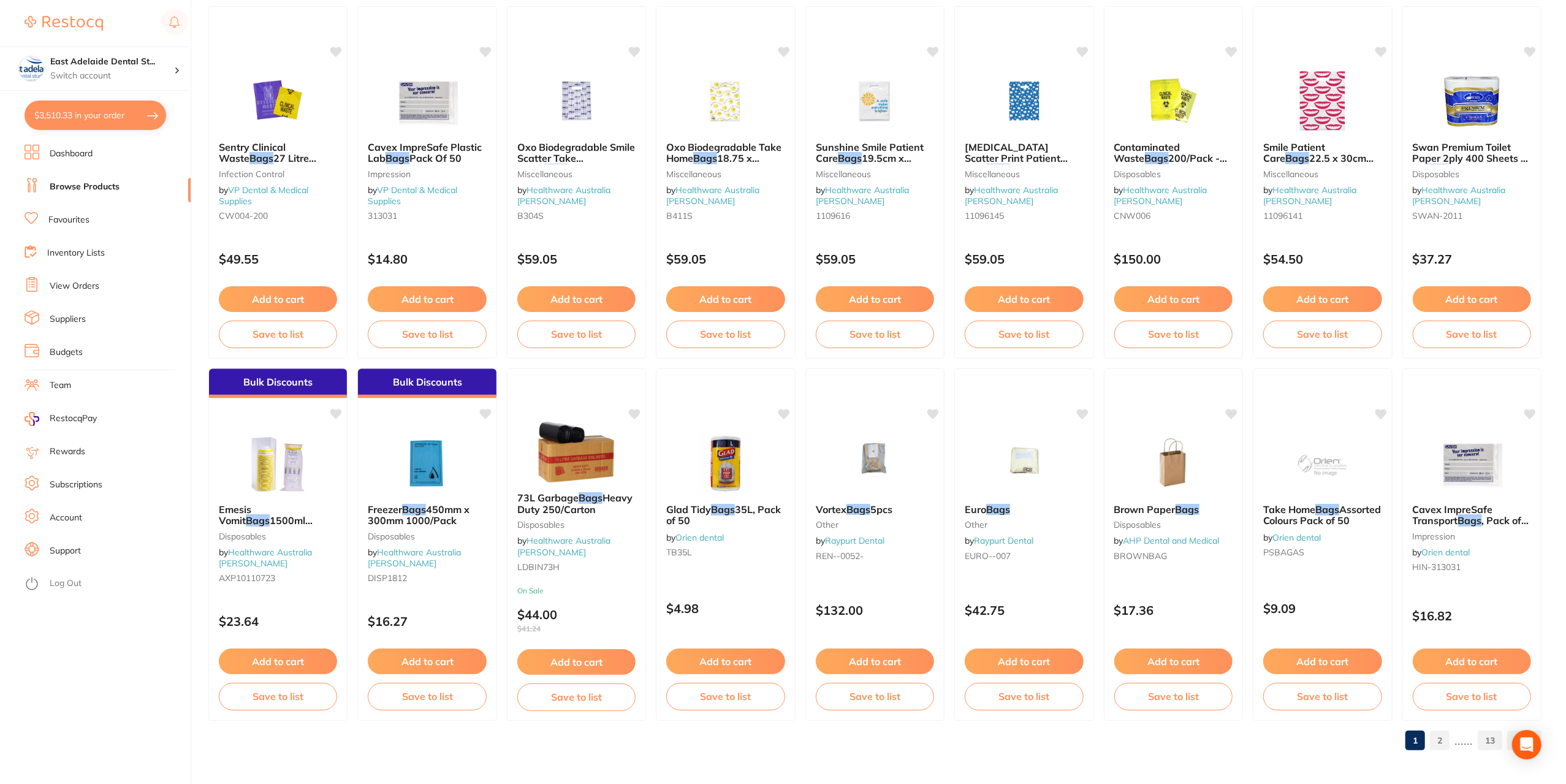
click at [1447, 744] on link "2" at bounding box center [1439, 740] width 19 height 25
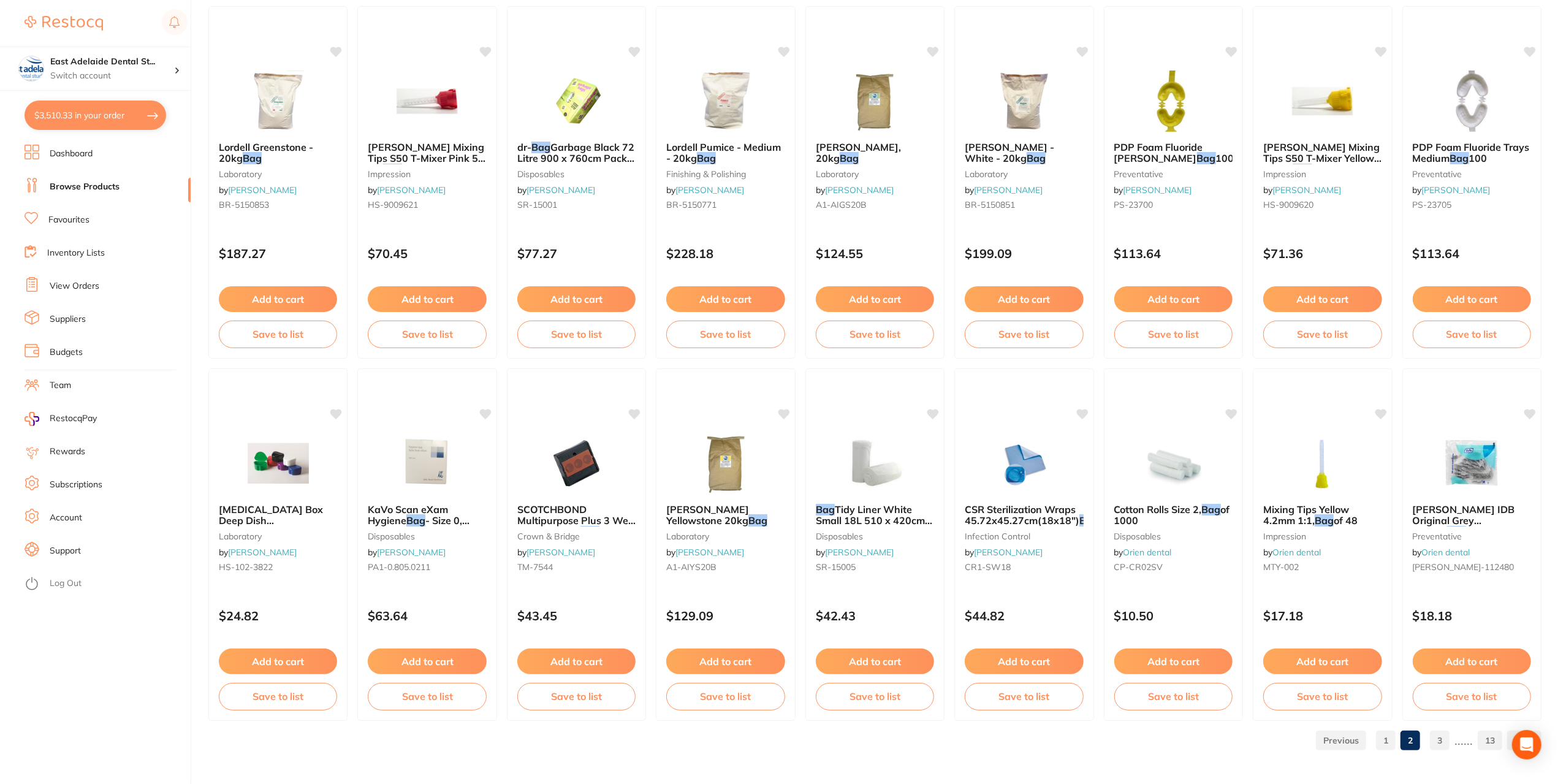
click at [1444, 747] on link "3" at bounding box center [1439, 740] width 19 height 25
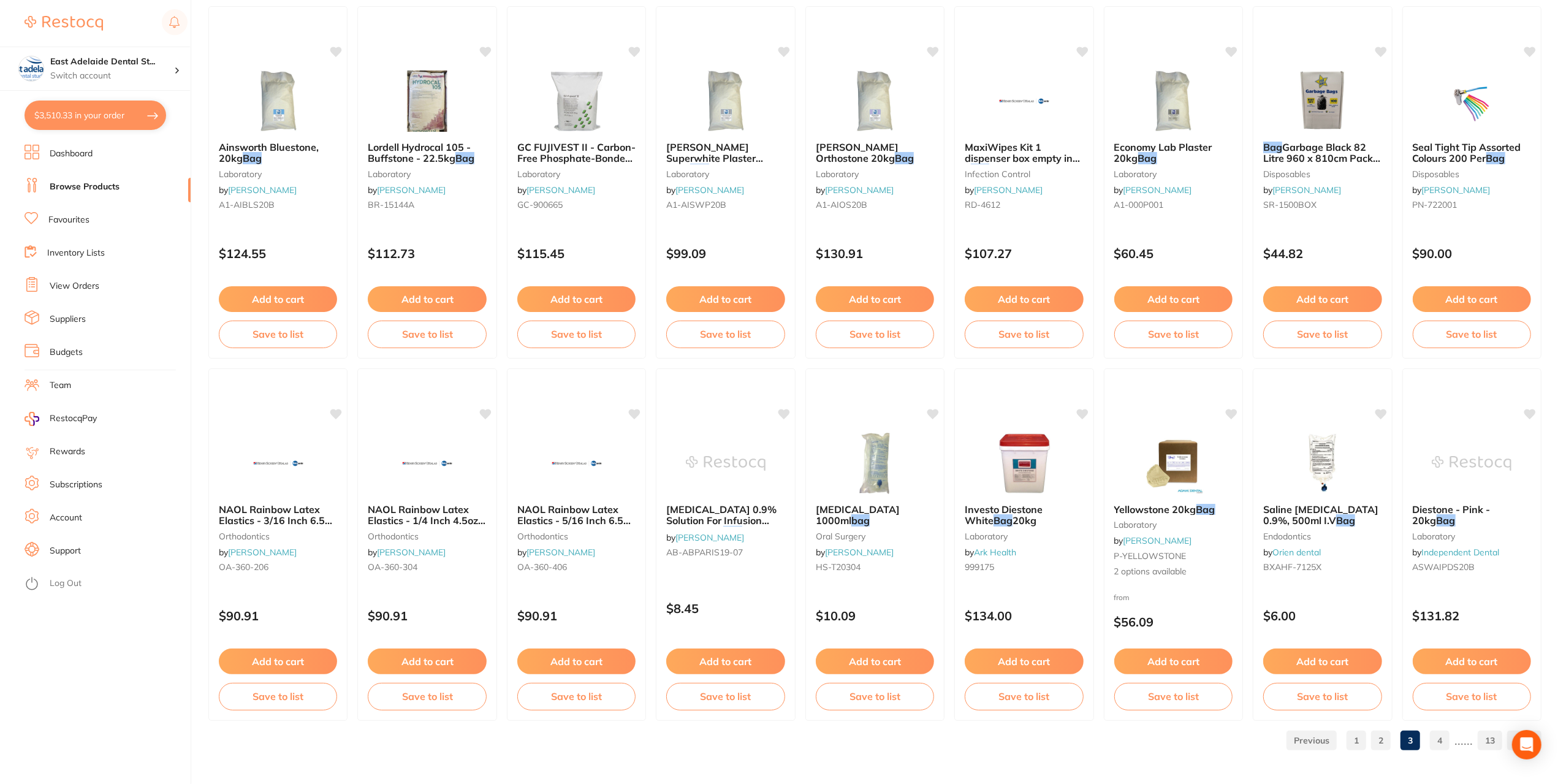
click at [1443, 739] on link "4" at bounding box center [1439, 740] width 19 height 25
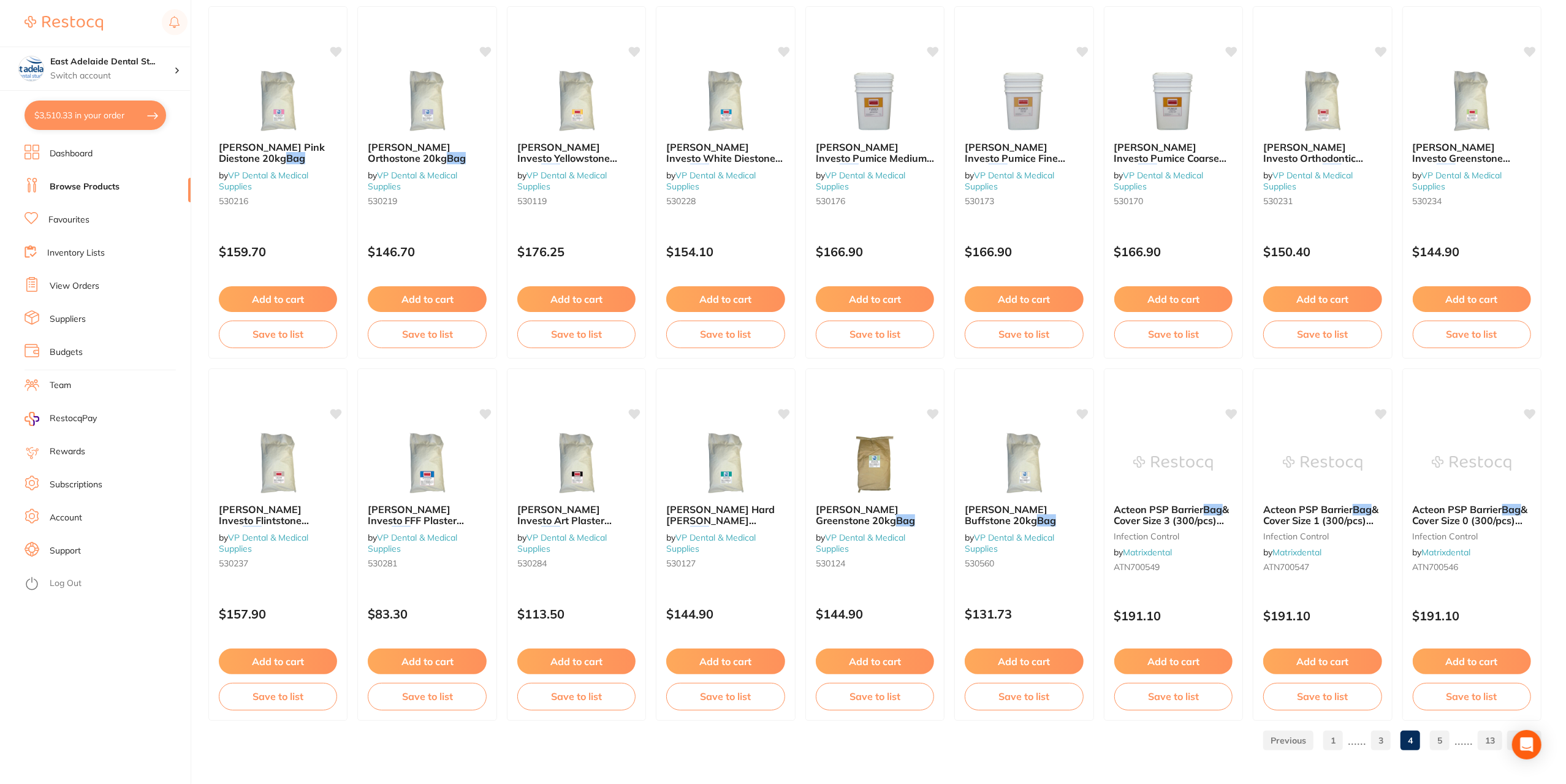
click at [1446, 741] on link "5" at bounding box center [1439, 740] width 19 height 25
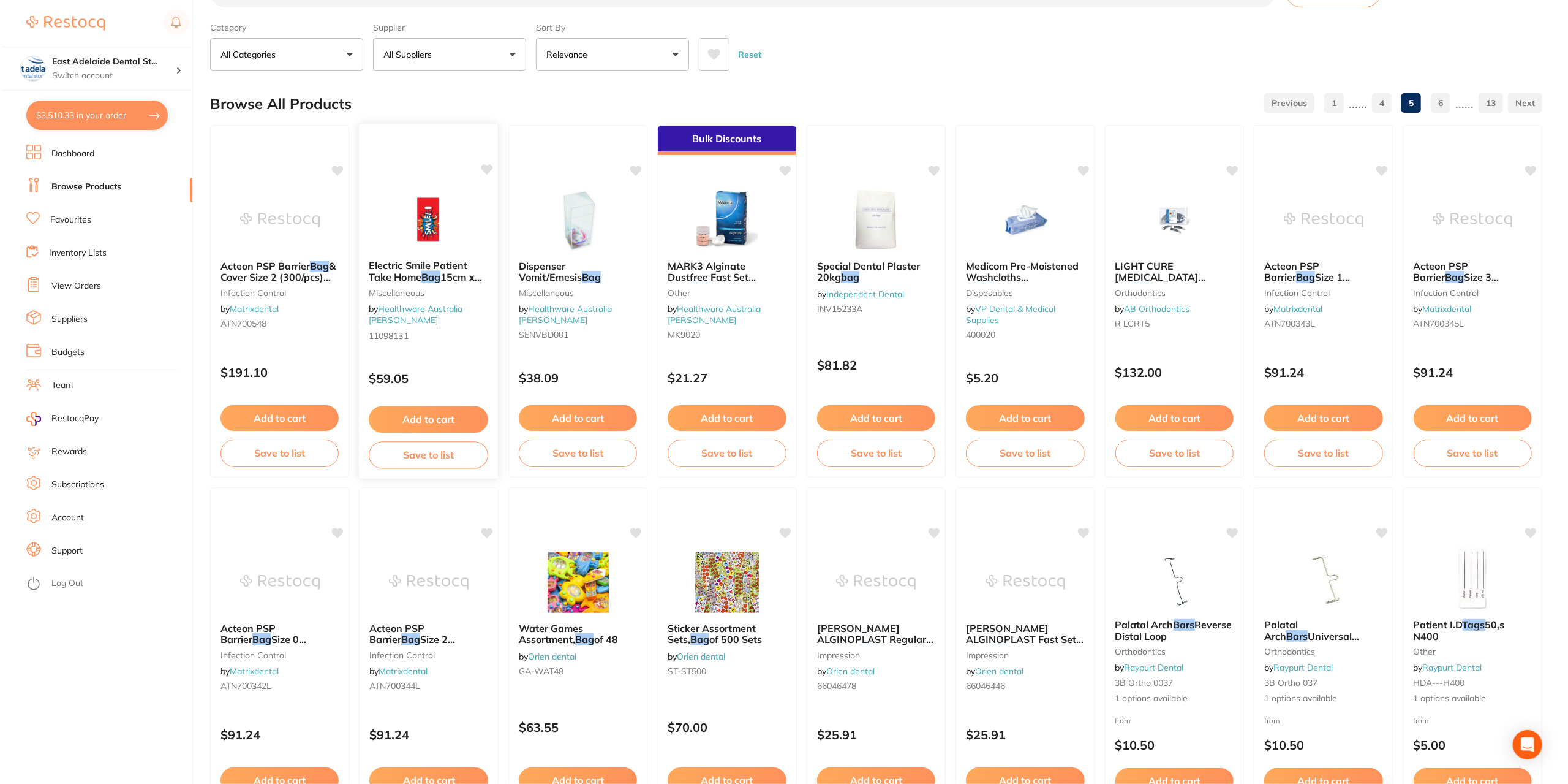
scroll to position [0, 0]
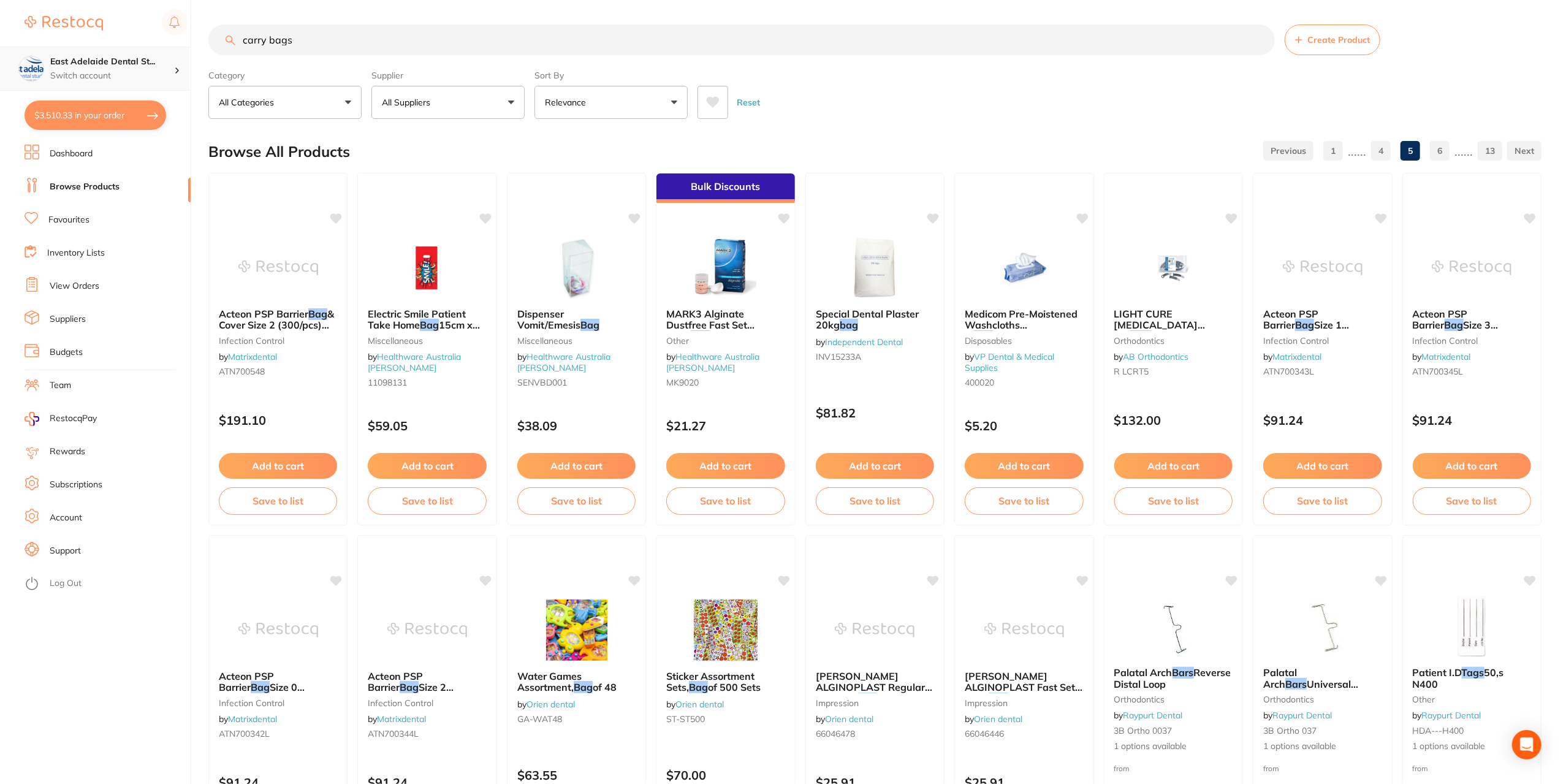
drag, startPoint x: 335, startPoint y: 44, endPoint x: 0, endPoint y: 72, distance: 336.2
click at [0, 72] on div "$3,510.33 [STREET_ADDRESS] Switch account East Adelaide Dental Studio $3,510.33…" at bounding box center [783, 392] width 1566 height 784
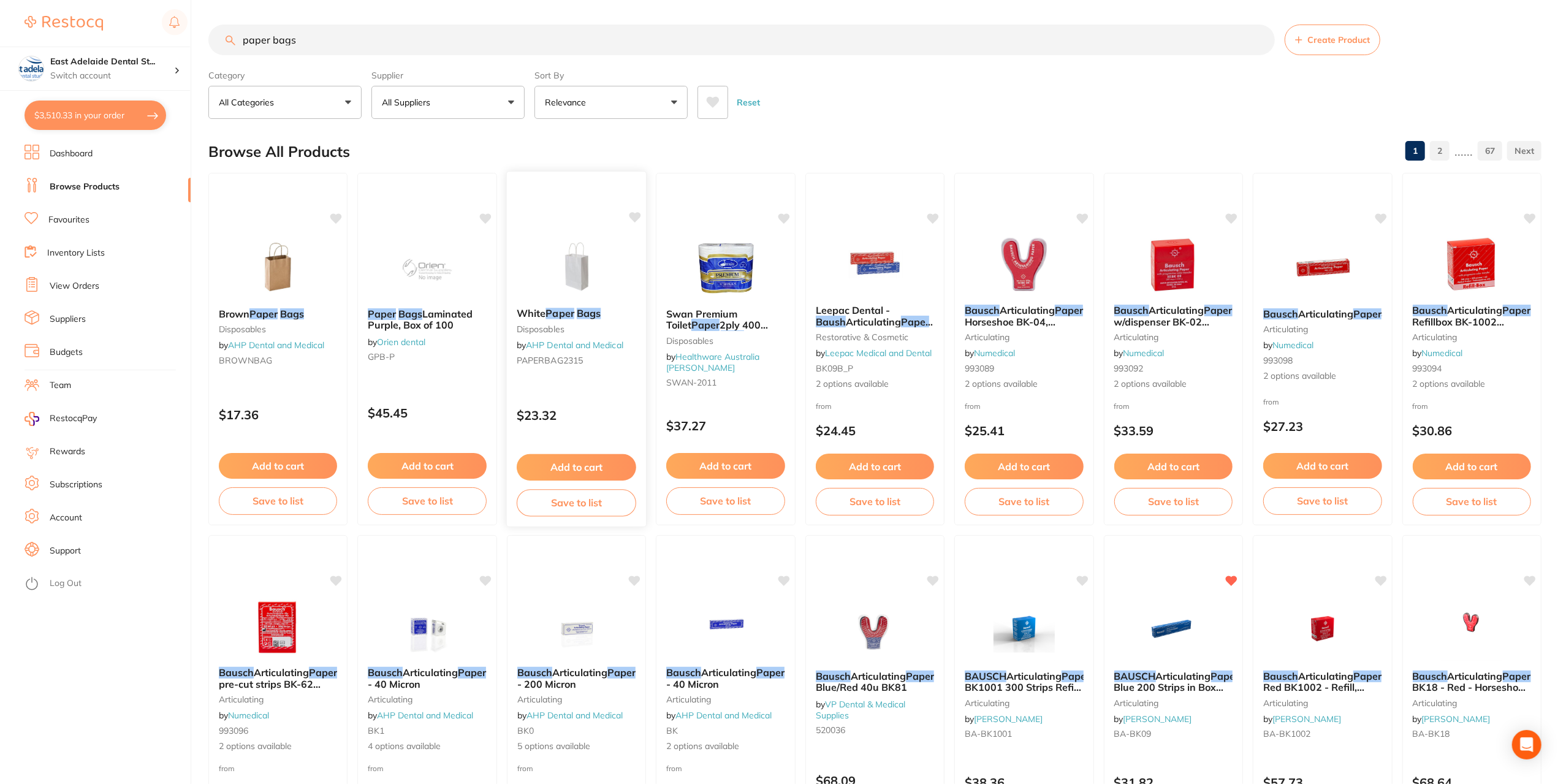
type input "paper bags"
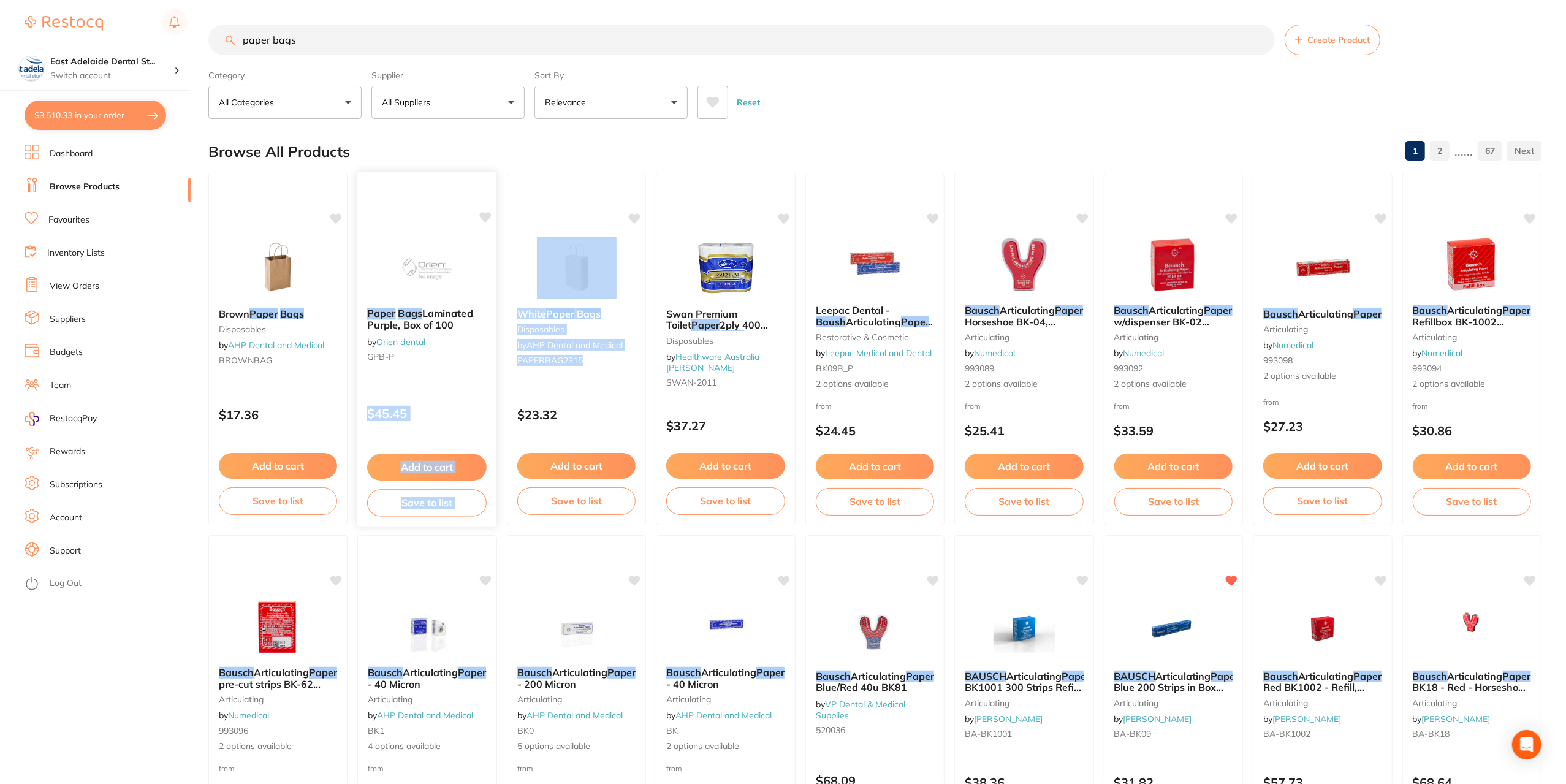
drag, startPoint x: 608, startPoint y: 372, endPoint x: 461, endPoint y: 368, distance: 147.1
click at [473, 404] on div "$45.45" at bounding box center [426, 409] width 138 height 32
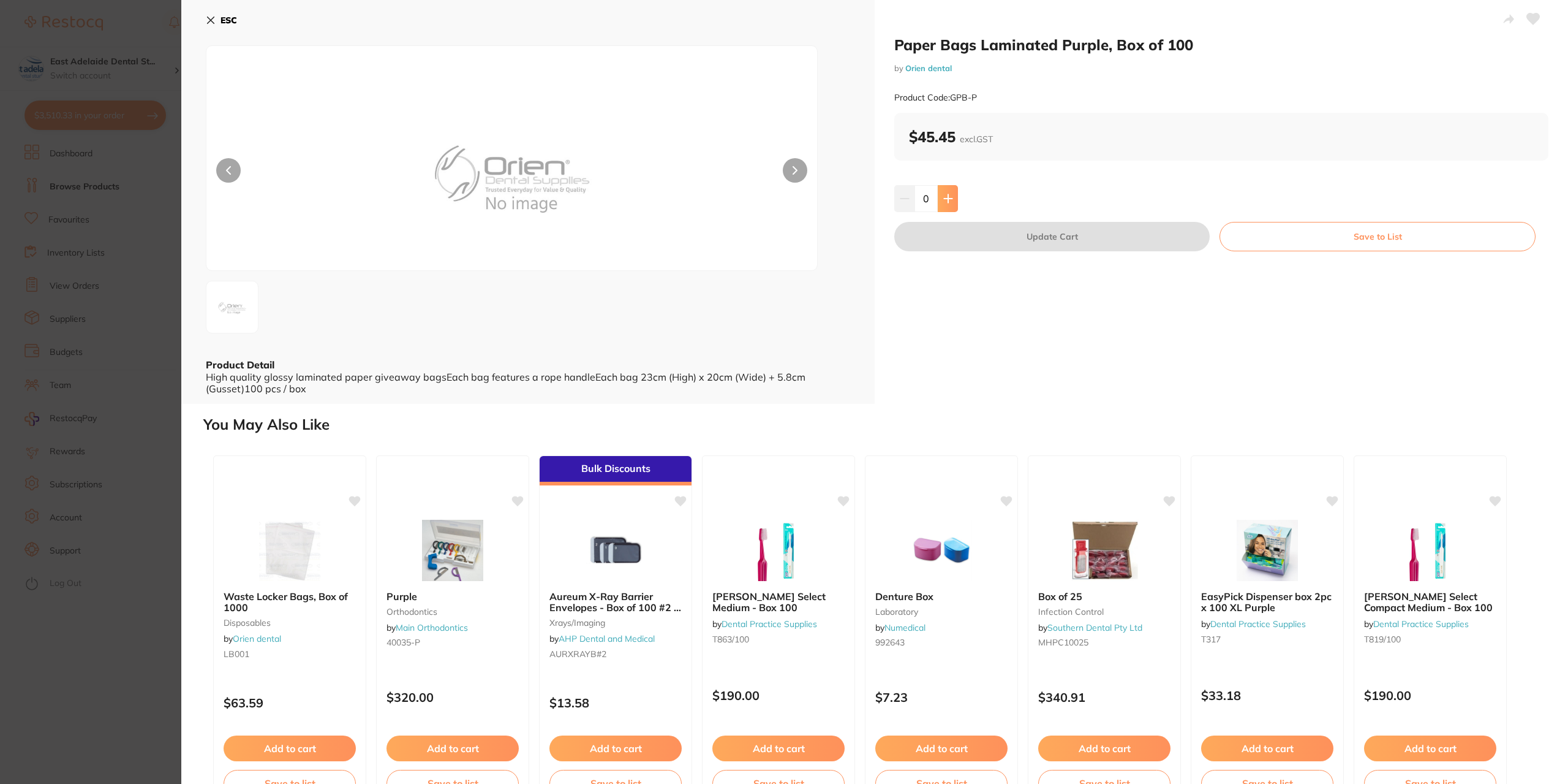
click at [952, 199] on button at bounding box center [948, 198] width 20 height 27
type input "1"
click at [1023, 235] on button "Update Cart" at bounding box center [1052, 236] width 316 height 30
checkbox input "false"
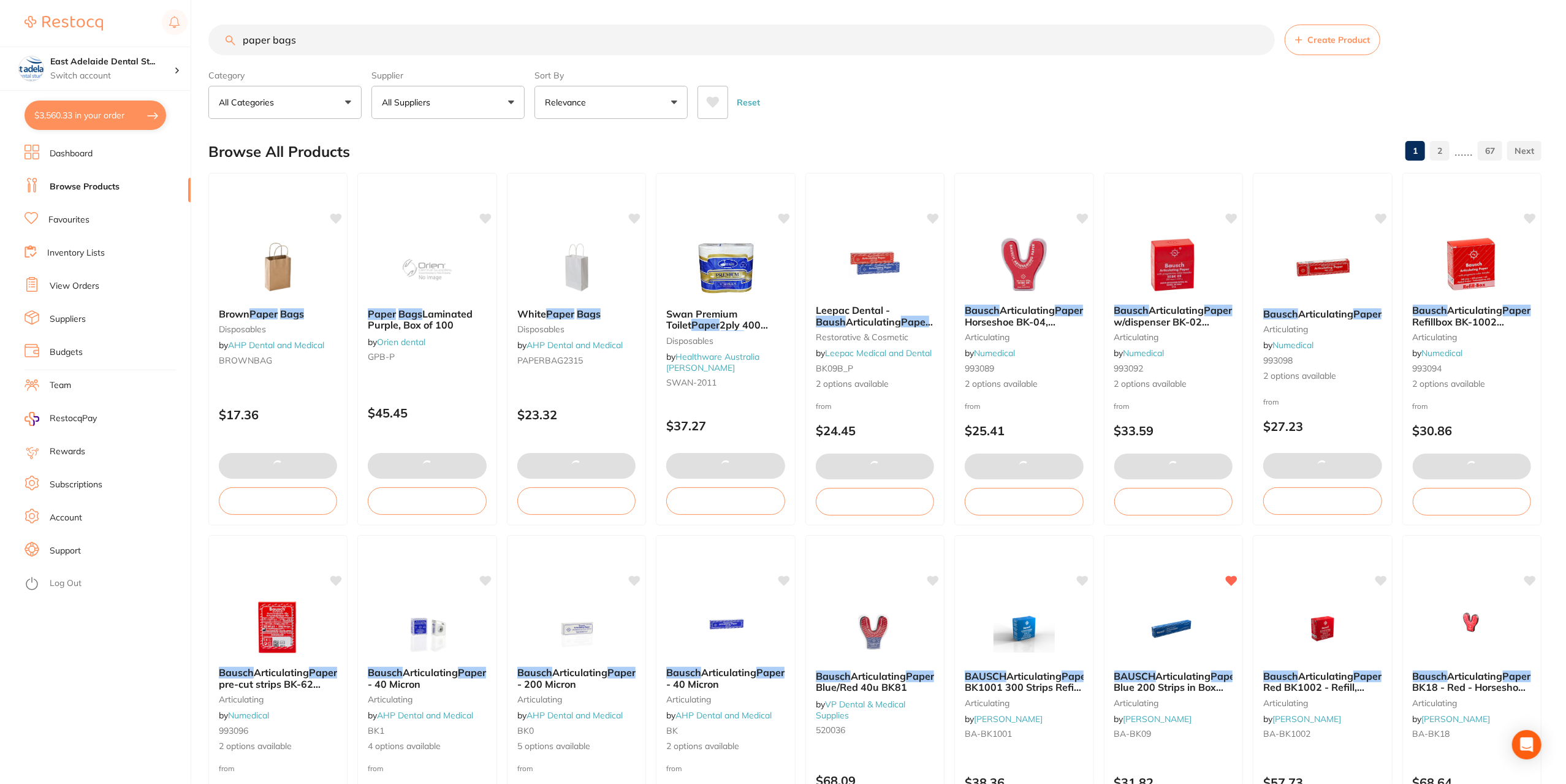
click at [92, 112] on button "$3,560.33 in your order" at bounding box center [95, 115] width 141 height 30
checkbox input "true"
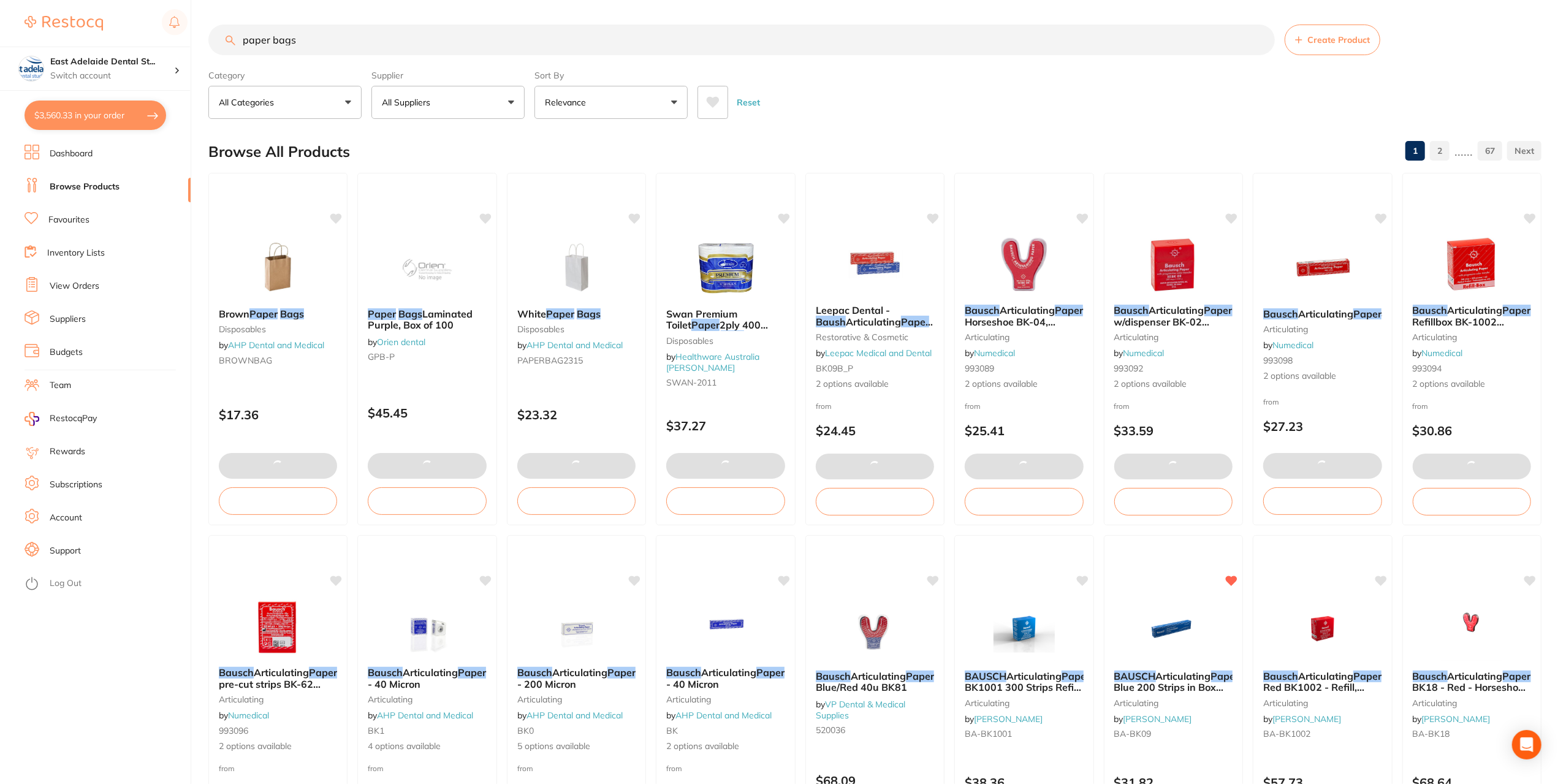
checkbox input "true"
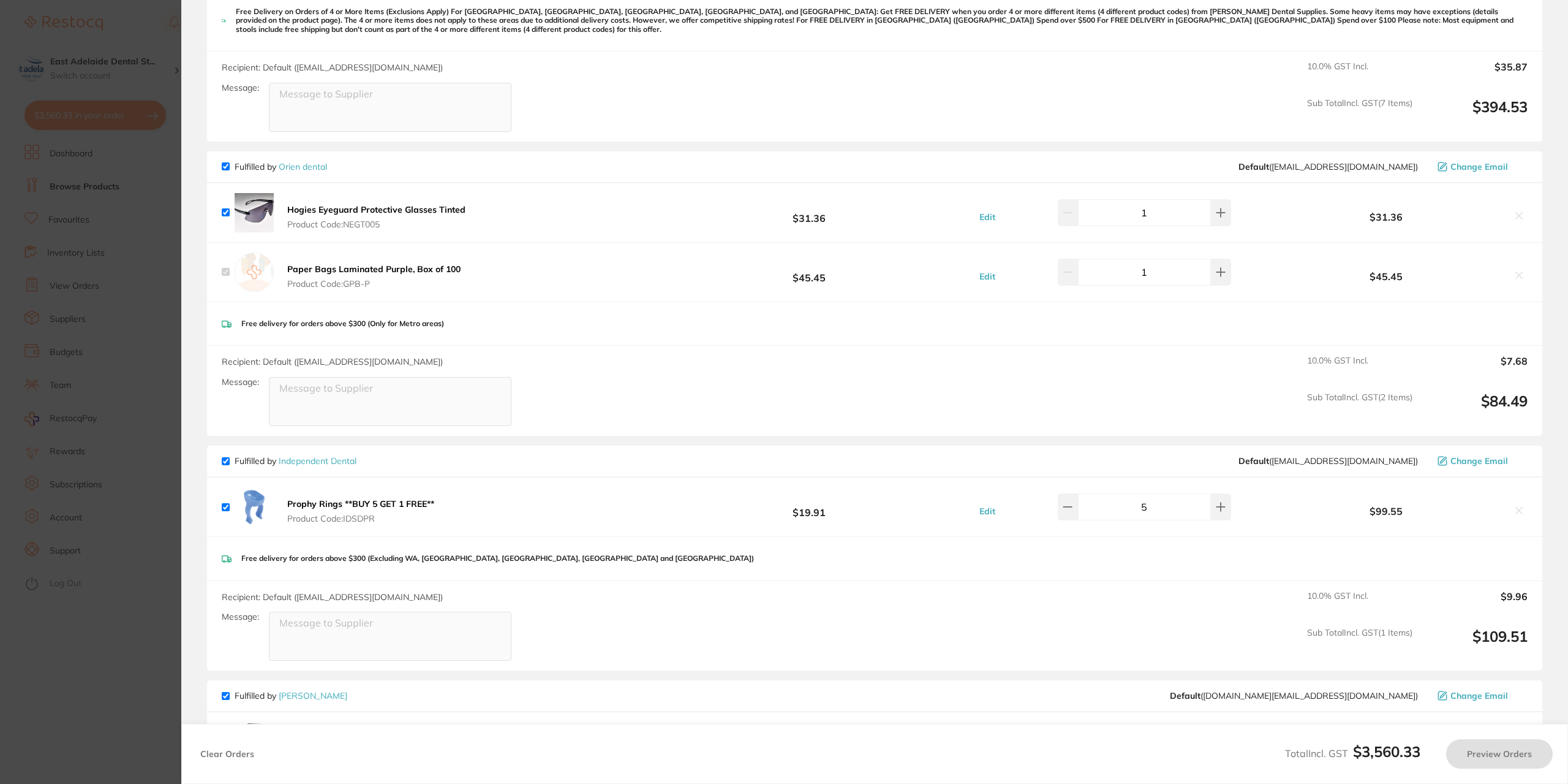
checkbox input "true"
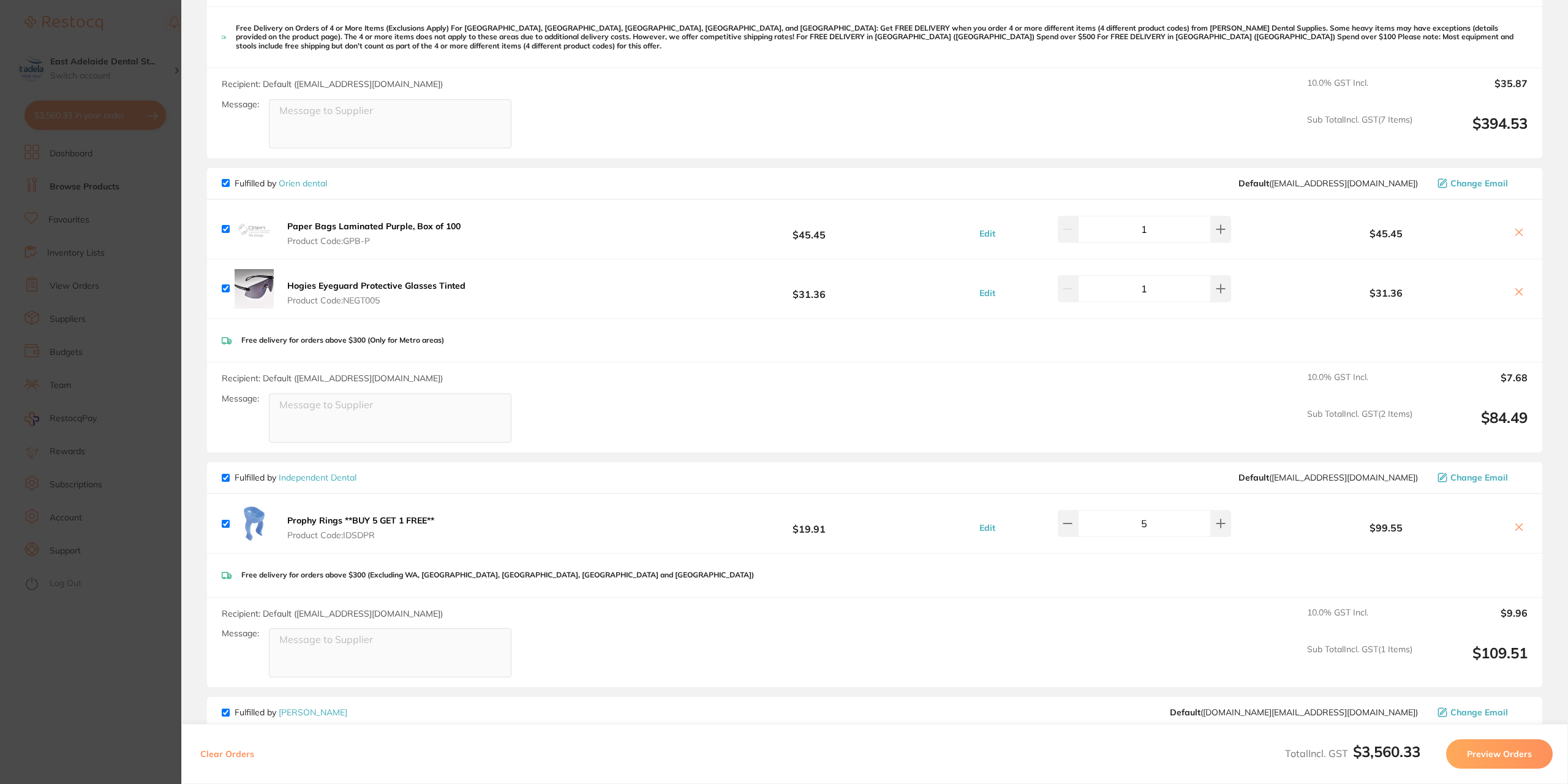
click at [87, 665] on section "Update RRP Set your pre negotiated price for this item. Item Agreed RRP (excl. …" at bounding box center [784, 392] width 1568 height 784
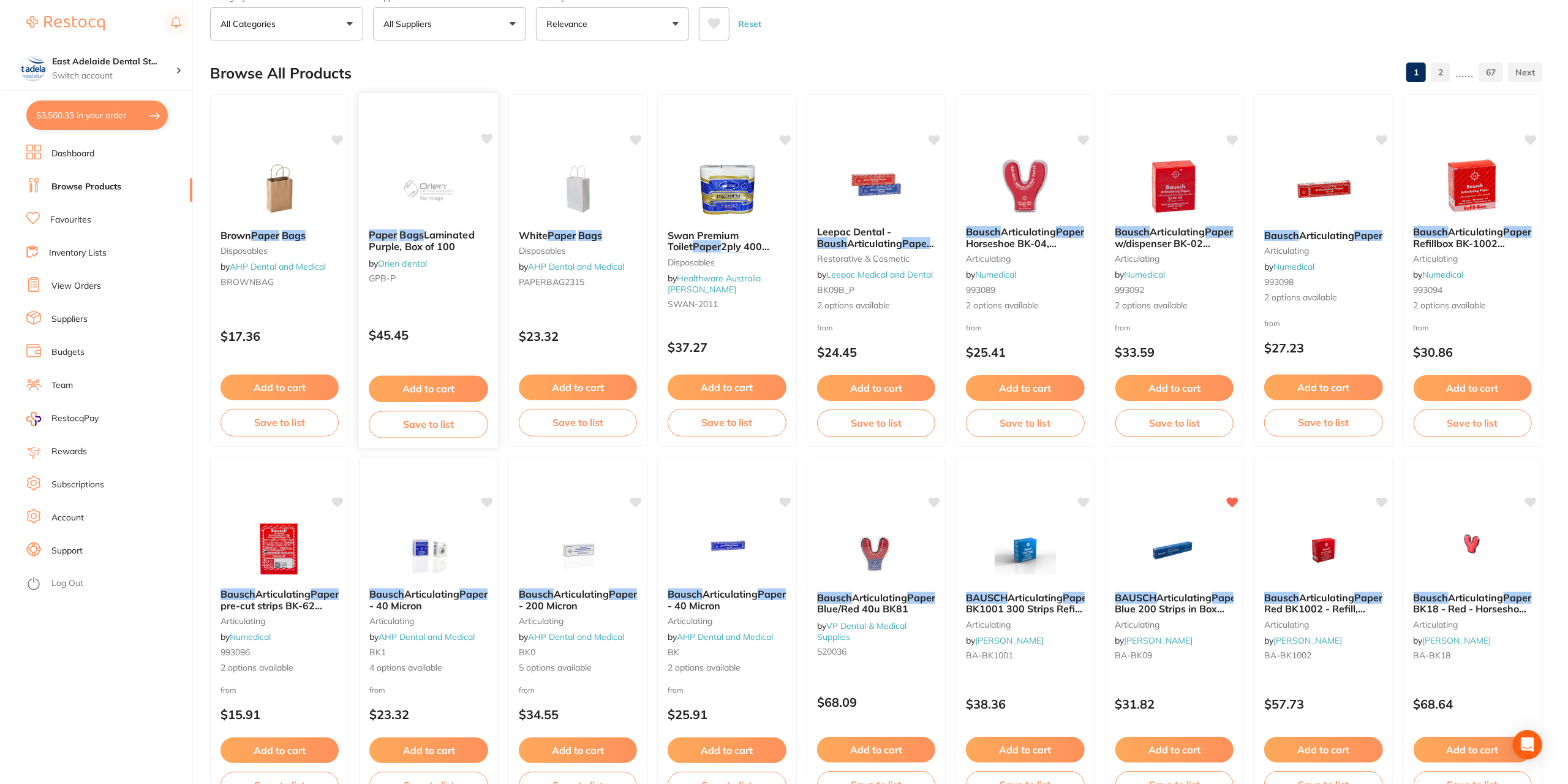
scroll to position [0, 0]
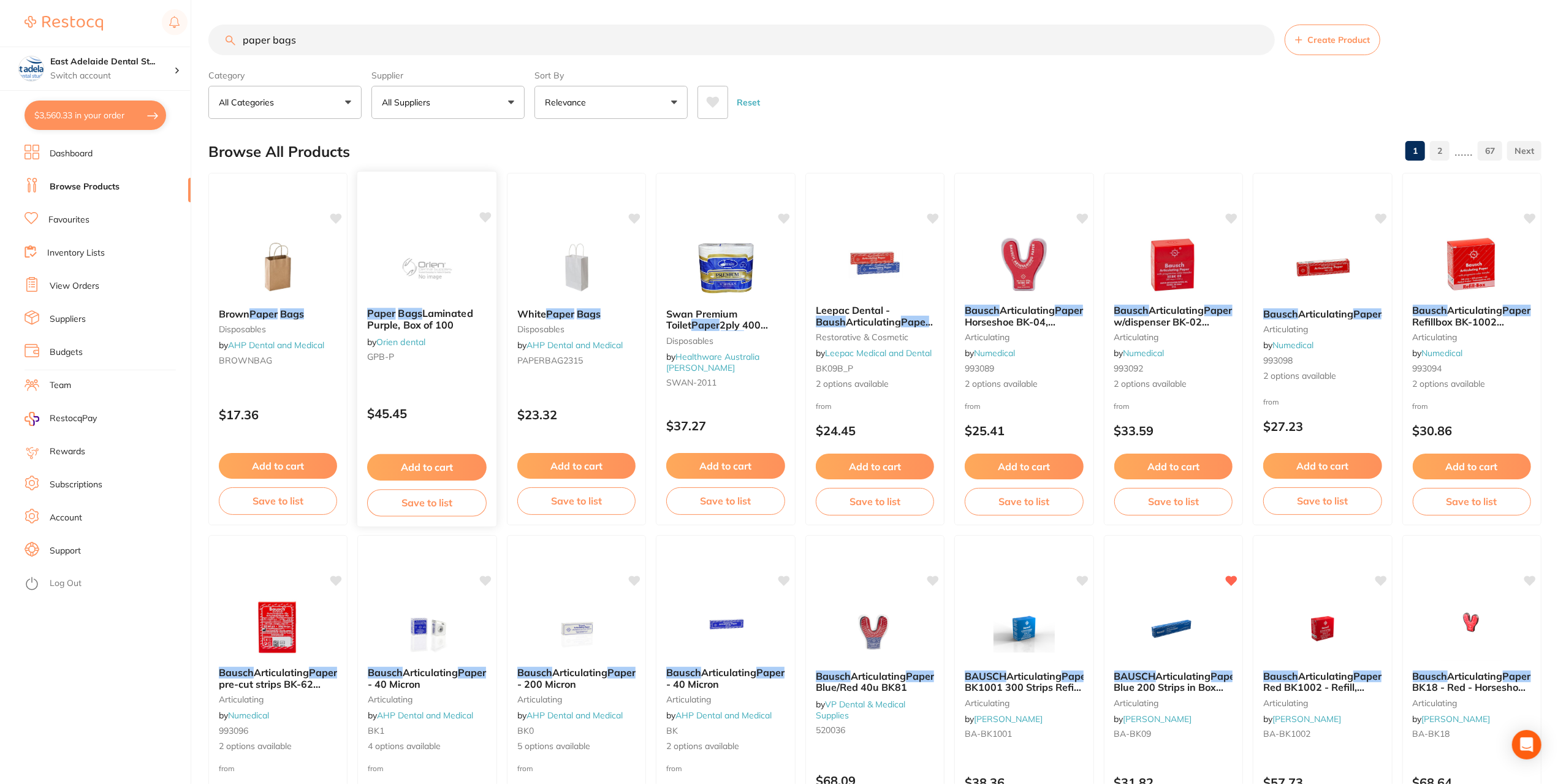
click at [449, 308] on span "Laminated Purple, Box of 100" at bounding box center [419, 319] width 106 height 24
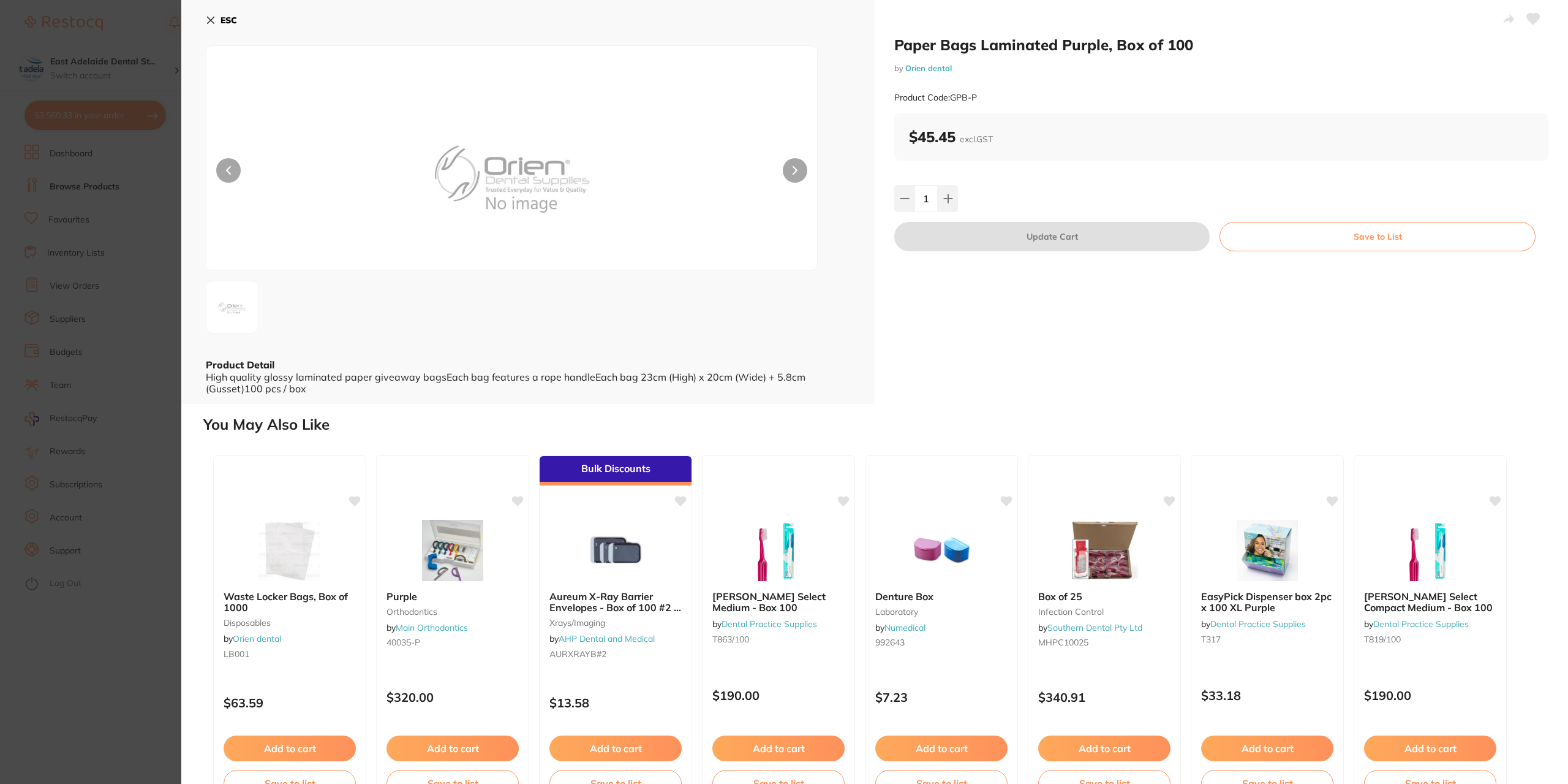
click at [87, 644] on section "Paper Bags Laminated Purple, Box of 100 by Orien dental Product Code: GPB-P ESC…" at bounding box center [784, 392] width 1568 height 784
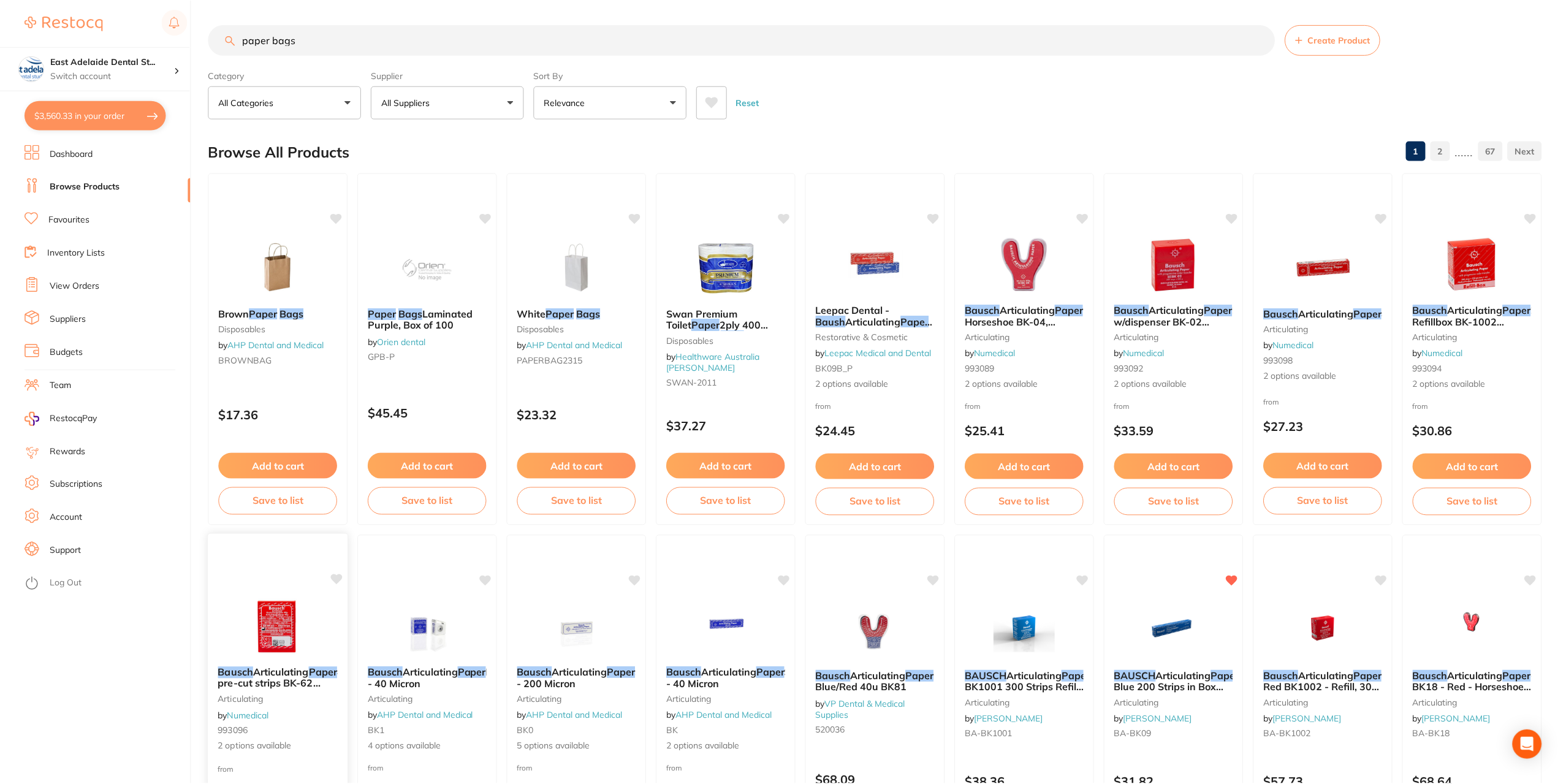
scroll to position [1, 0]
click at [575, 289] on img at bounding box center [577, 266] width 80 height 62
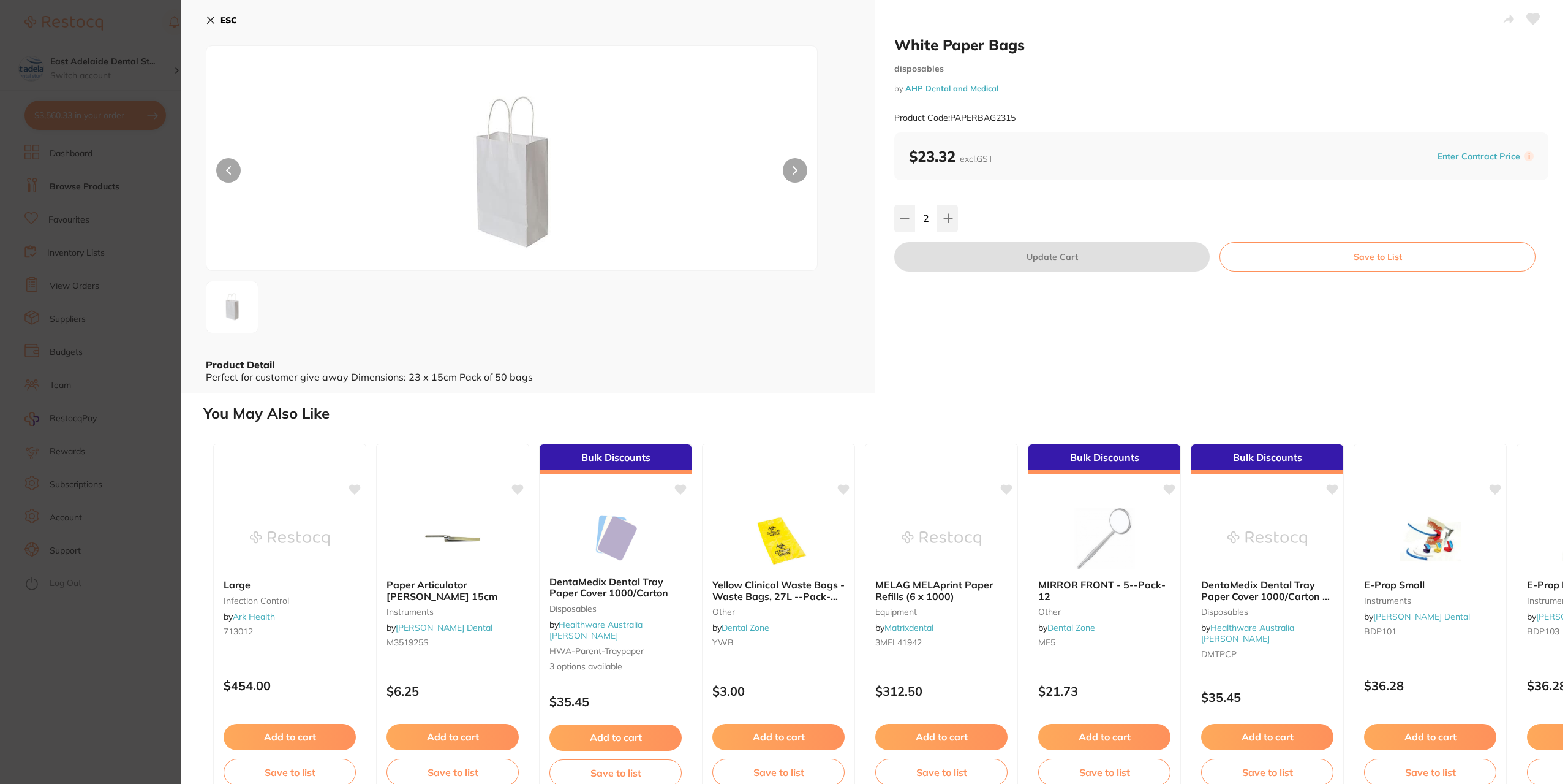
click at [81, 663] on section "White Paper Bags disposables by AHP Dental and Medical Product Code: PAPERBAG23…" at bounding box center [784, 392] width 1568 height 784
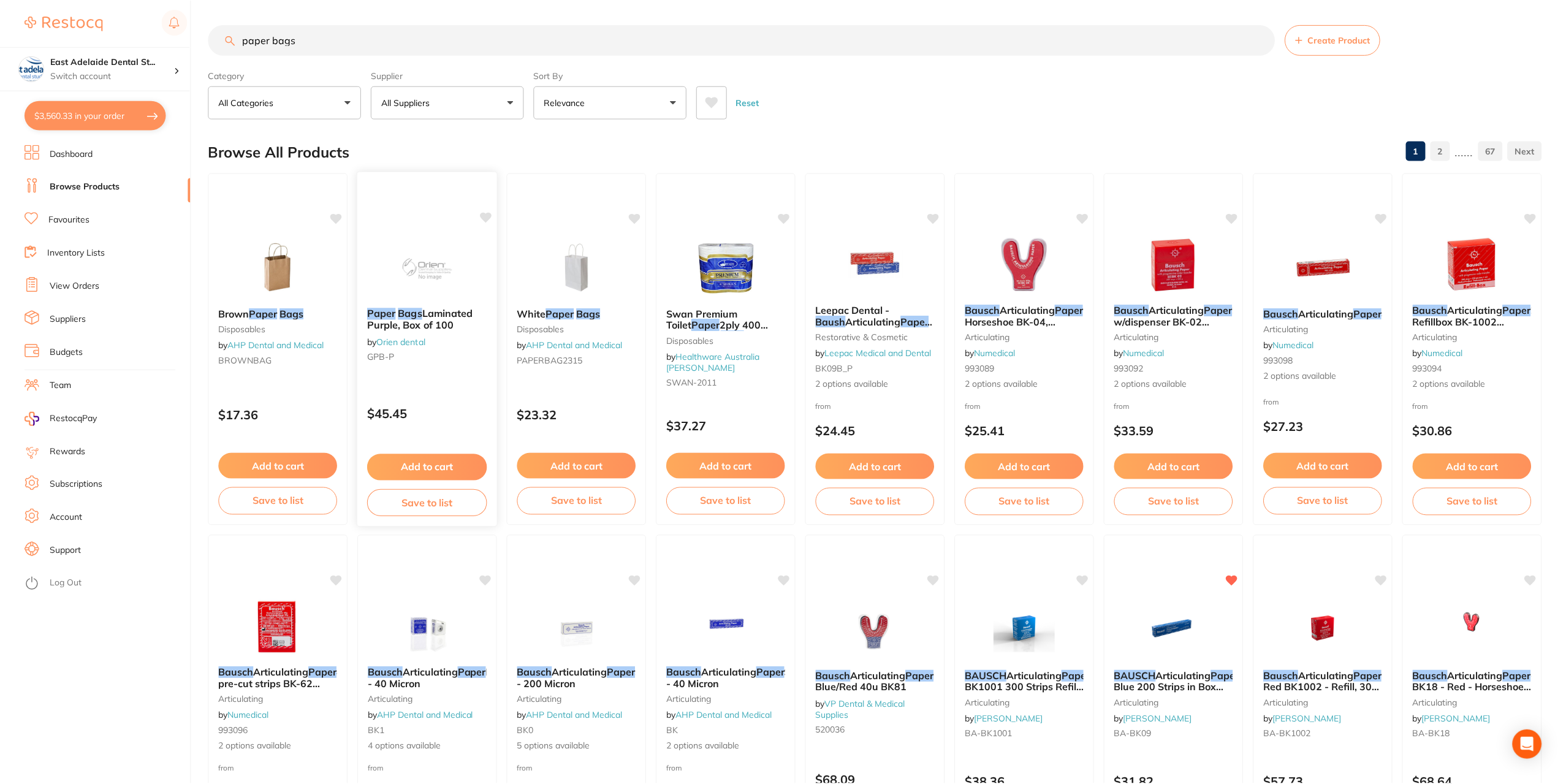
scroll to position [1, 0]
click at [430, 275] on img at bounding box center [427, 266] width 80 height 62
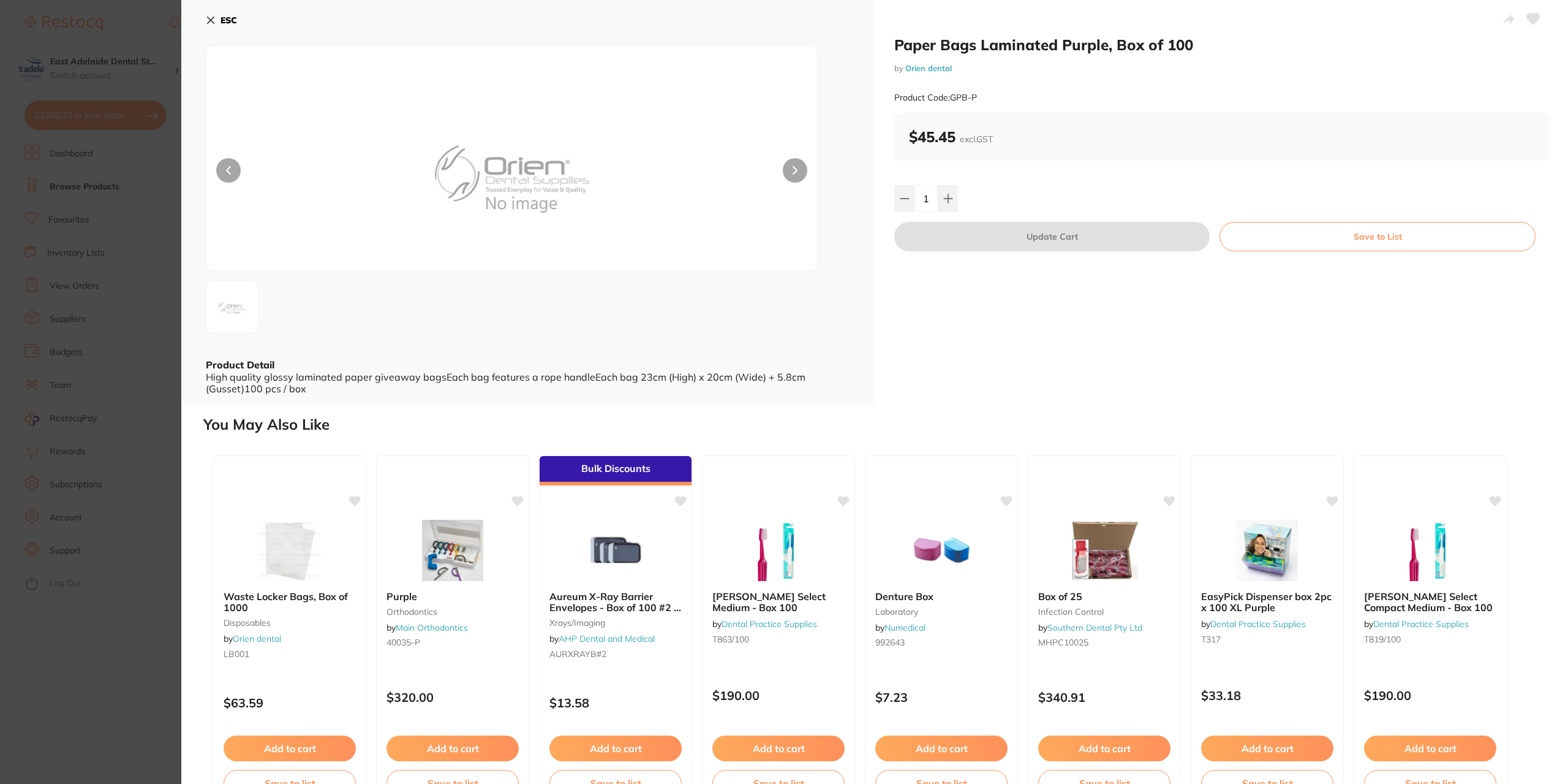
click at [61, 720] on section "Paper Bags Laminated Purple, Box of 100 by Orien dental Product Code: GPB-P ESC…" at bounding box center [784, 392] width 1568 height 784
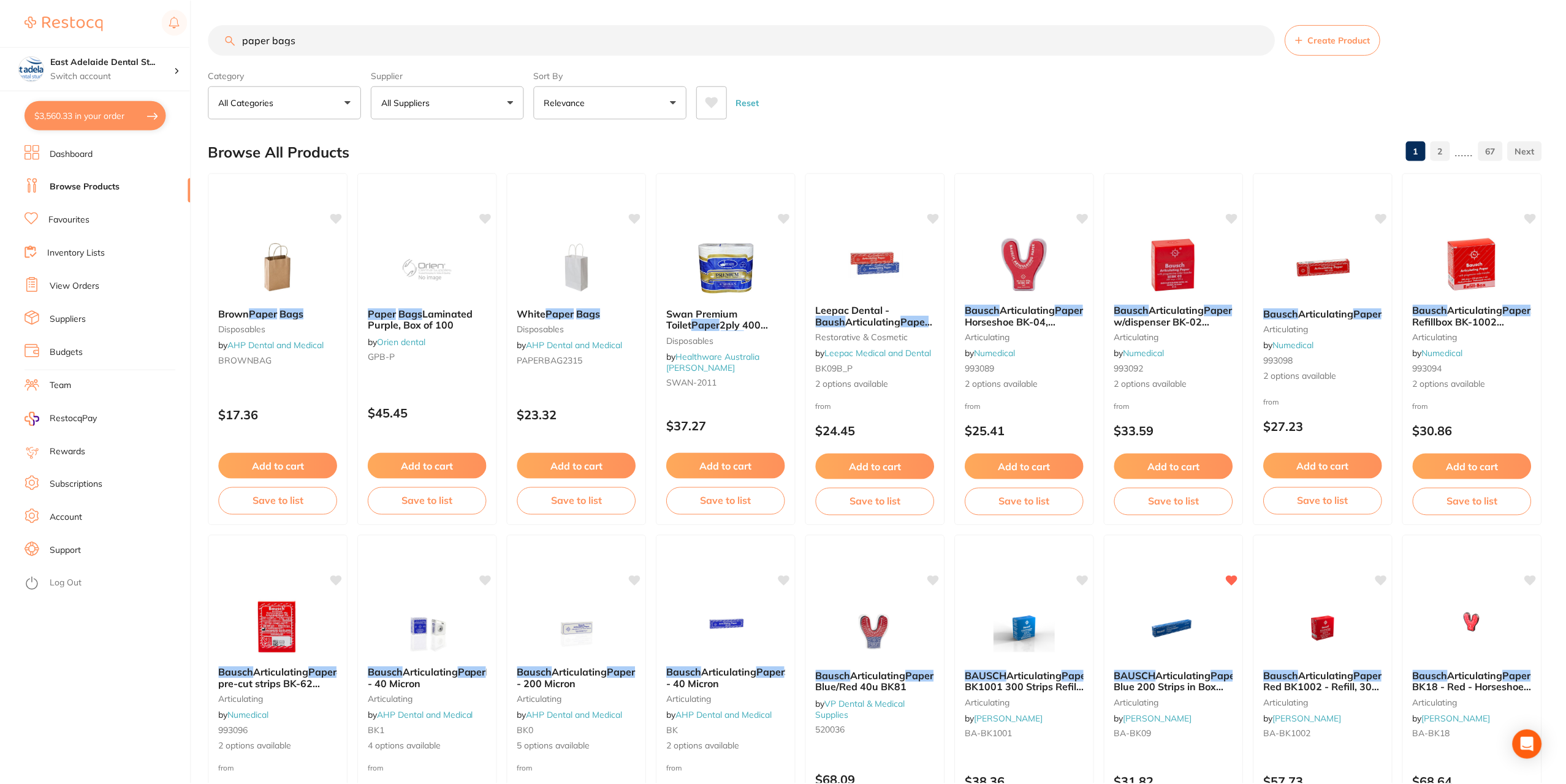
scroll to position [1, 0]
